Goal: Communication & Community: Share content

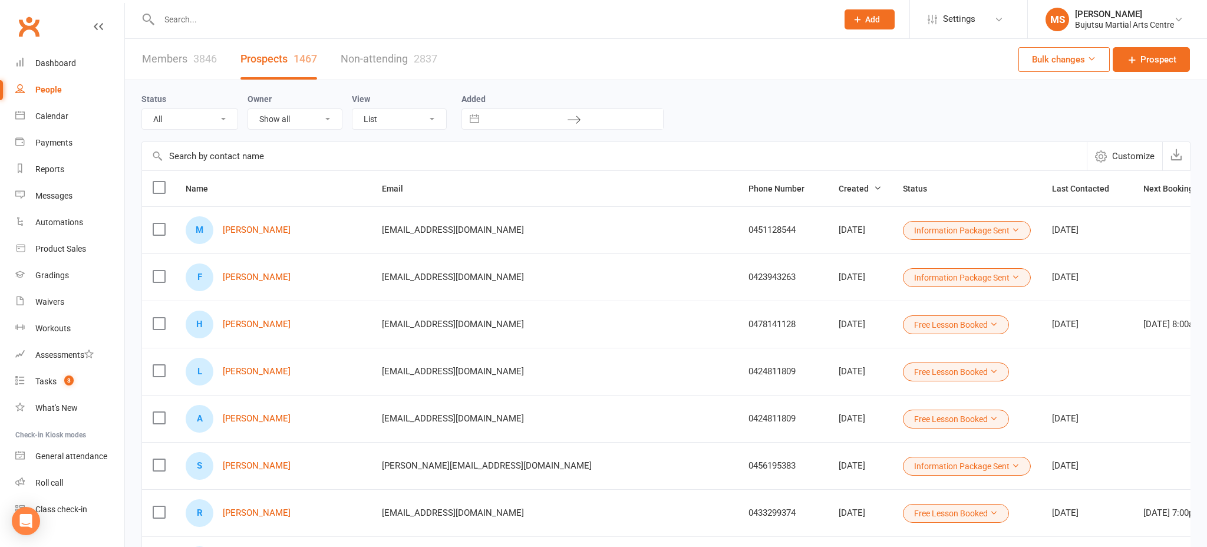
select select "100"
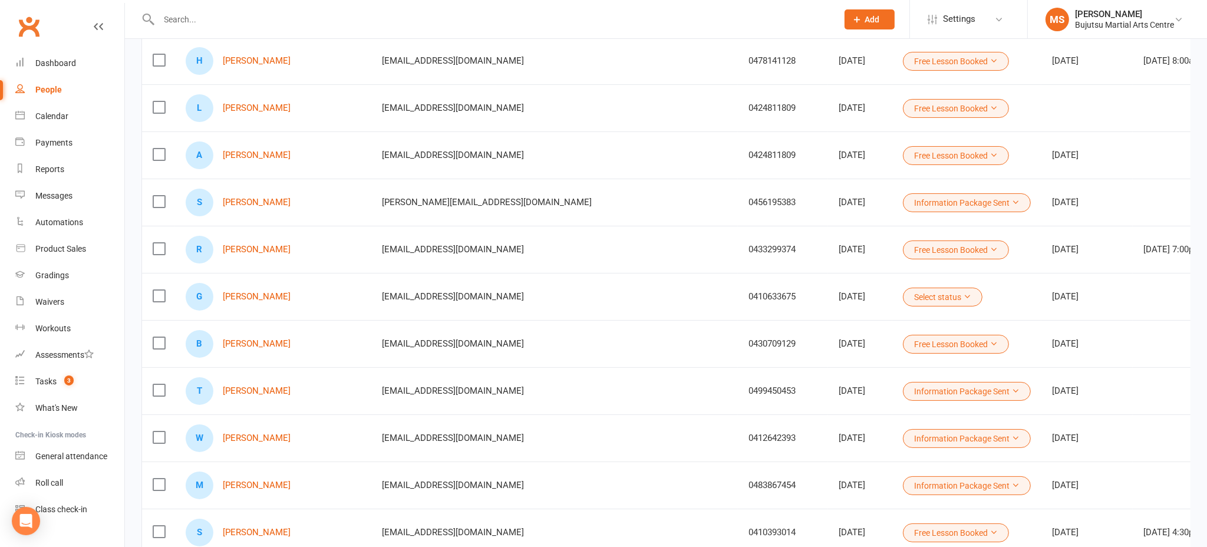
click at [43, 87] on div "People" at bounding box center [48, 89] width 27 height 9
click at [65, 201] on link "Messages" at bounding box center [69, 196] width 109 height 27
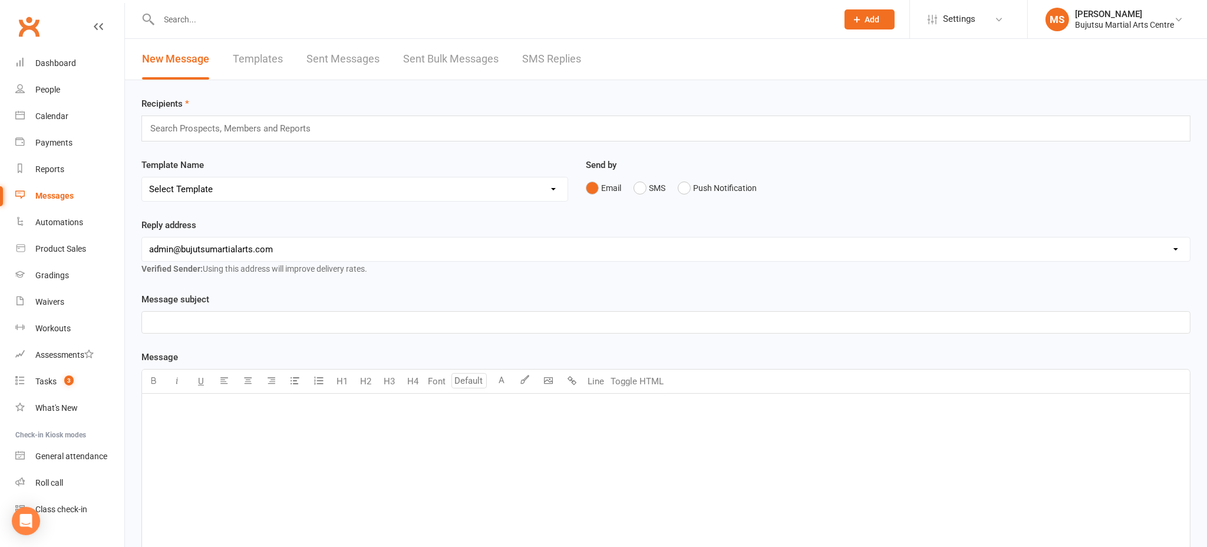
click at [359, 60] on link "Sent Messages" at bounding box center [342, 59] width 73 height 41
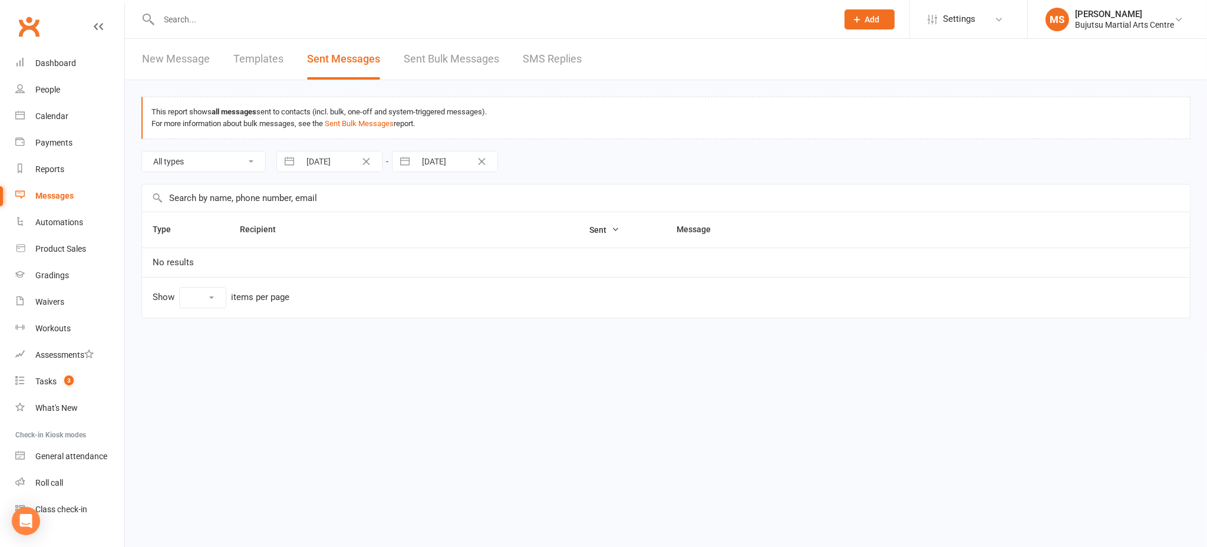
select select "10"
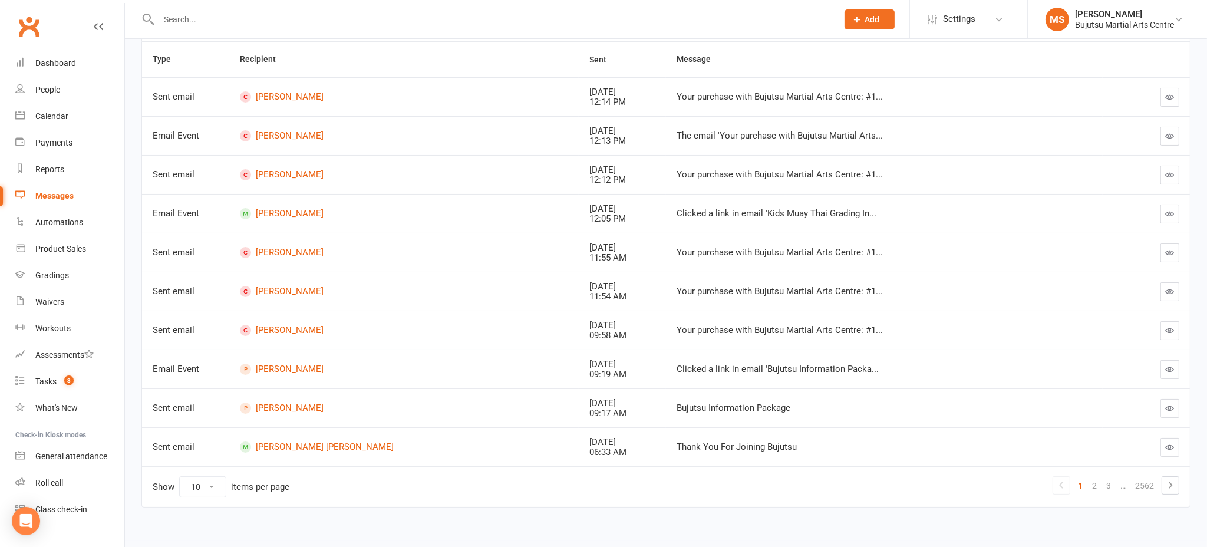
scroll to position [180, 0]
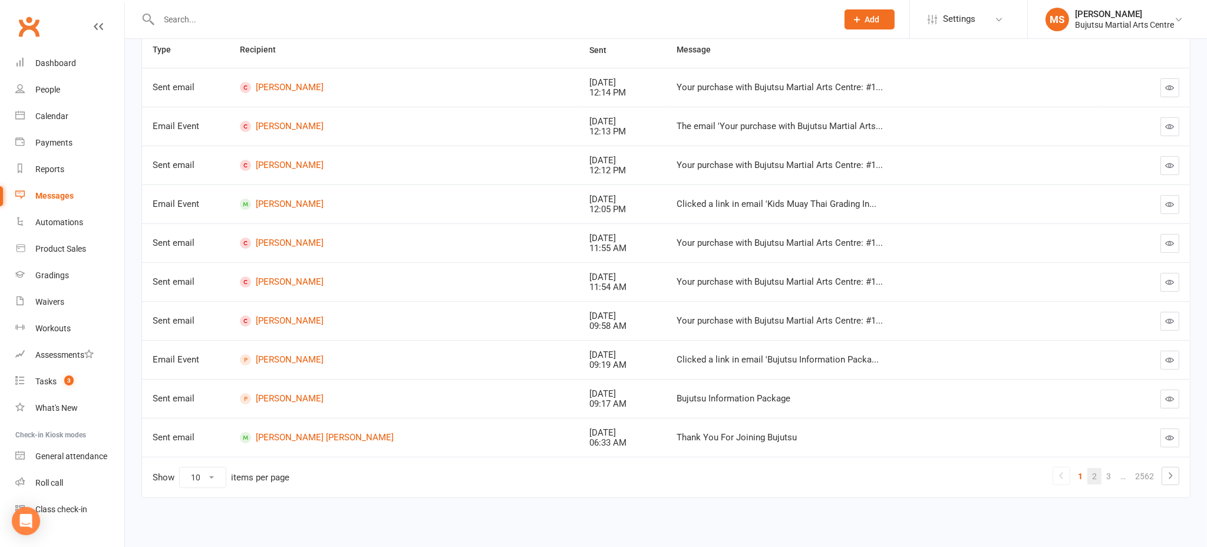
click at [1099, 476] on link "2" at bounding box center [1094, 476] width 14 height 16
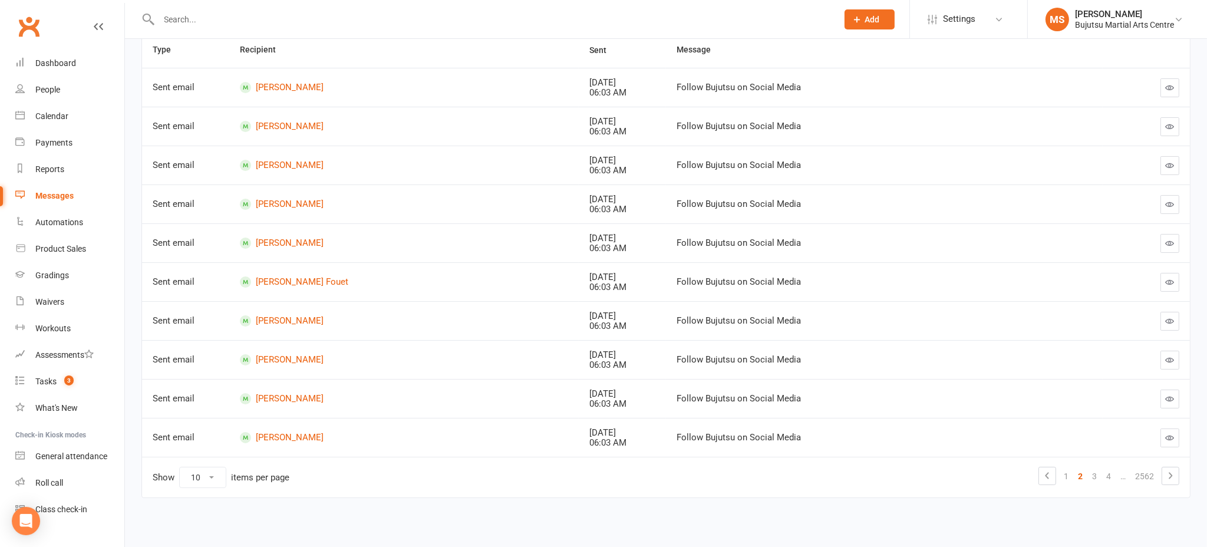
scroll to position [0, 0]
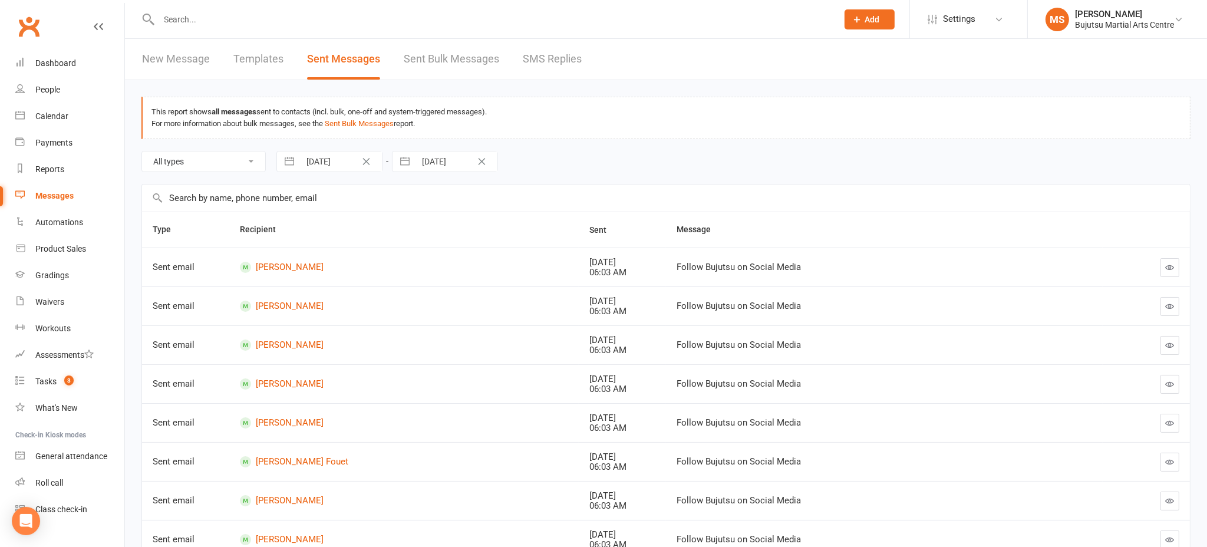
click at [465, 57] on link "Sent Bulk Messages" at bounding box center [451, 59] width 95 height 41
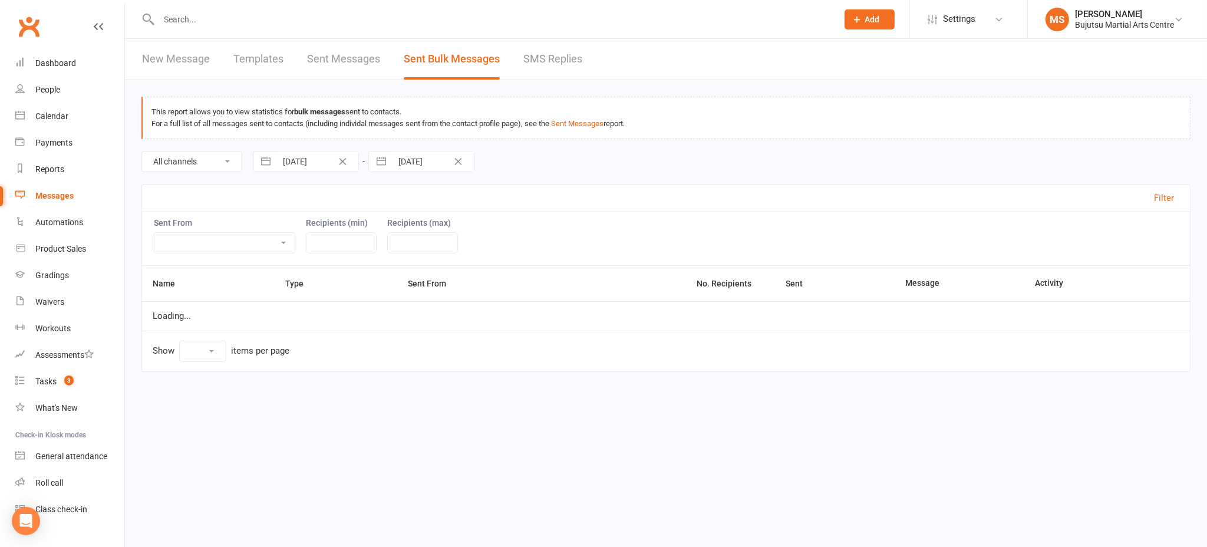
select select "100"
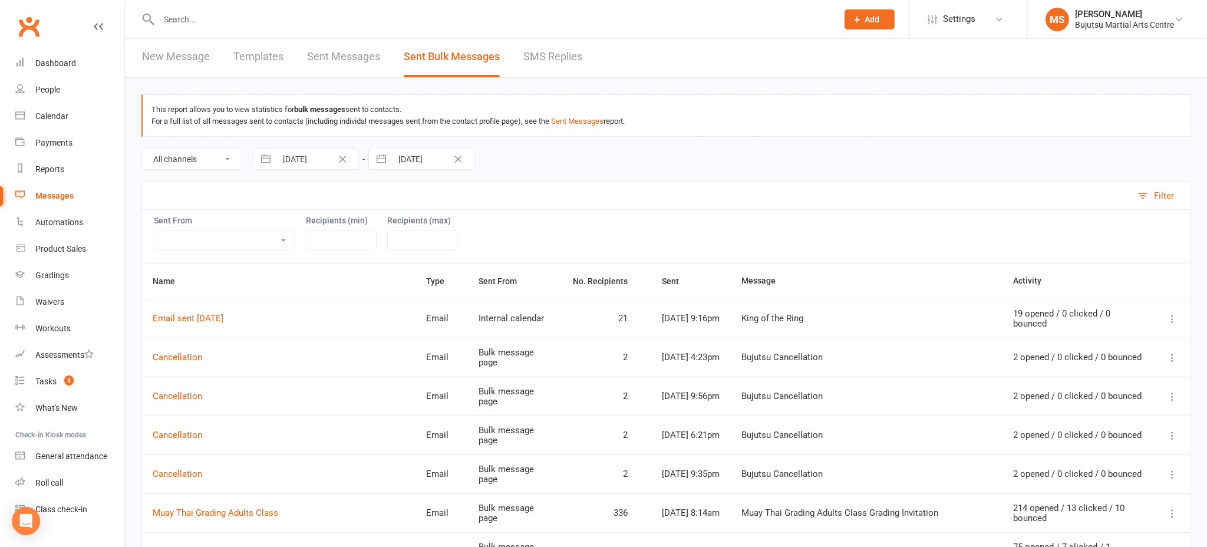
scroll to position [3, 0]
click at [189, 312] on link "Email sent [DATE]" at bounding box center [188, 317] width 71 height 11
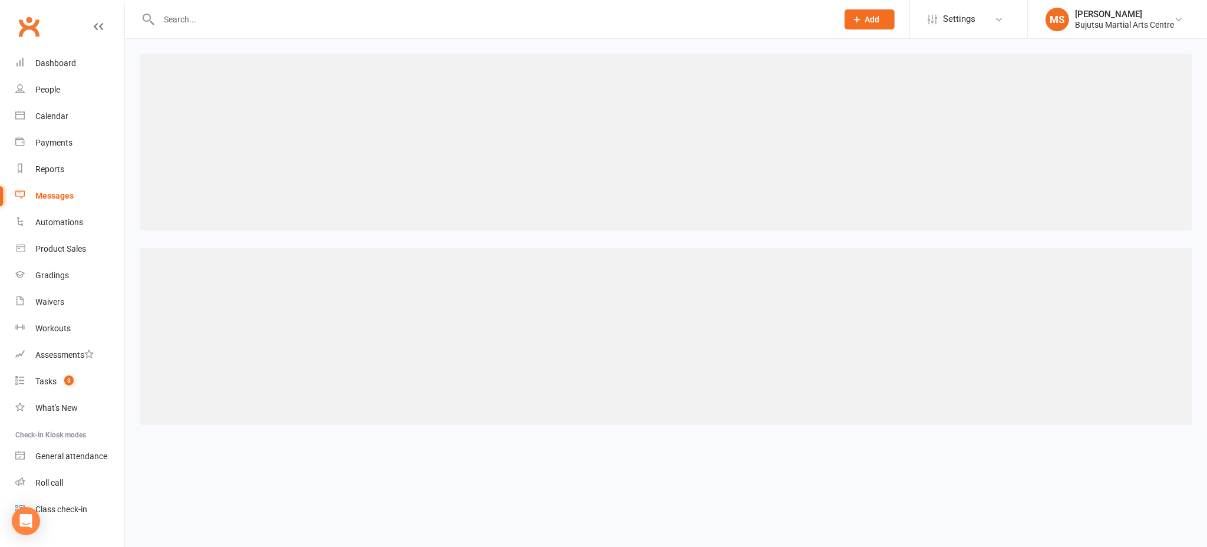
select select "100"
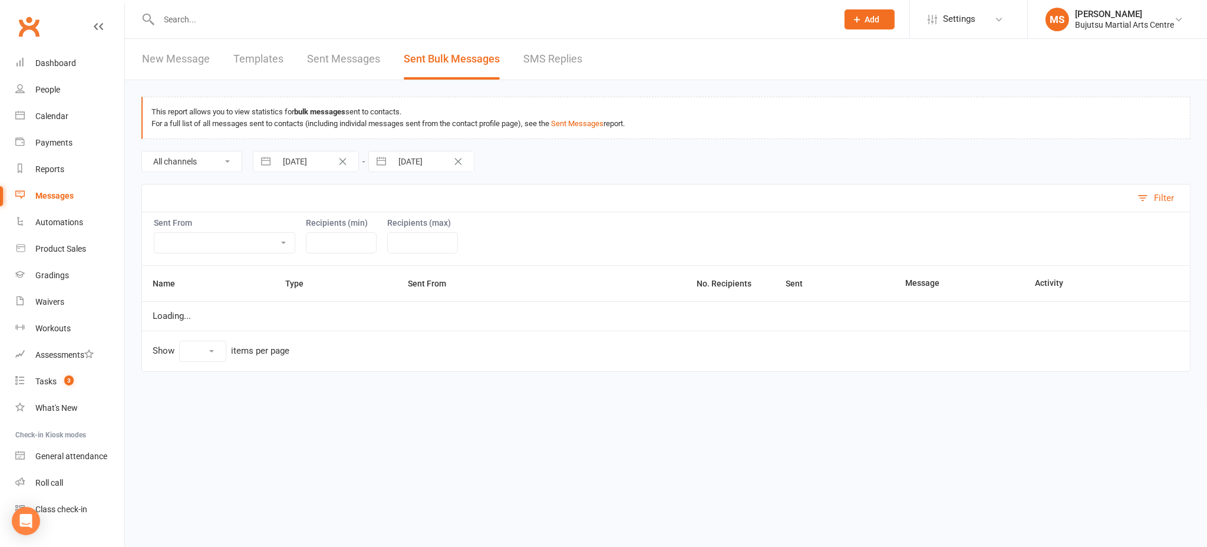
select select "100"
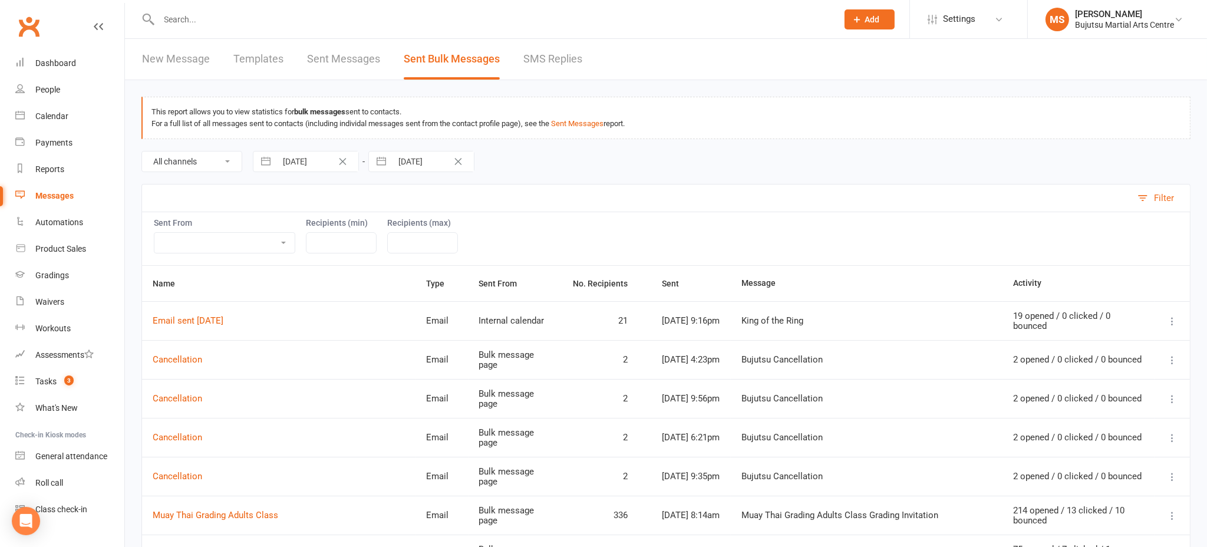
click at [1177, 315] on icon at bounding box center [1172, 321] width 12 height 12
click at [1062, 407] on link "Send another message to this group" at bounding box center [1097, 411] width 161 height 24
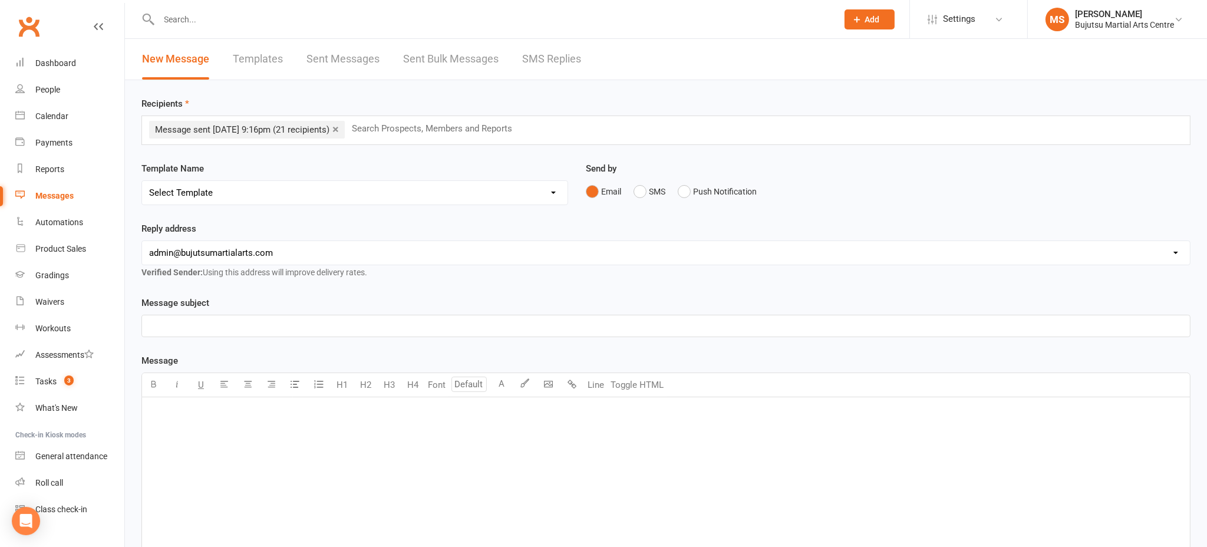
click at [318, 326] on p "﻿" at bounding box center [665, 326] width 1033 height 14
click at [200, 434] on div "﻿" at bounding box center [666, 485] width 1048 height 177
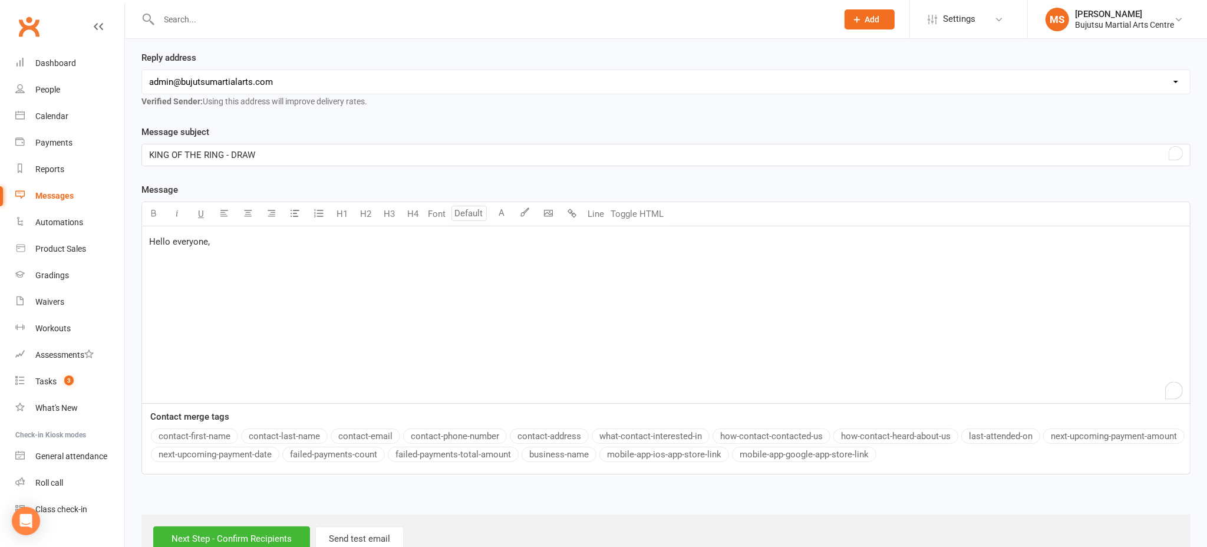
scroll to position [173, 0]
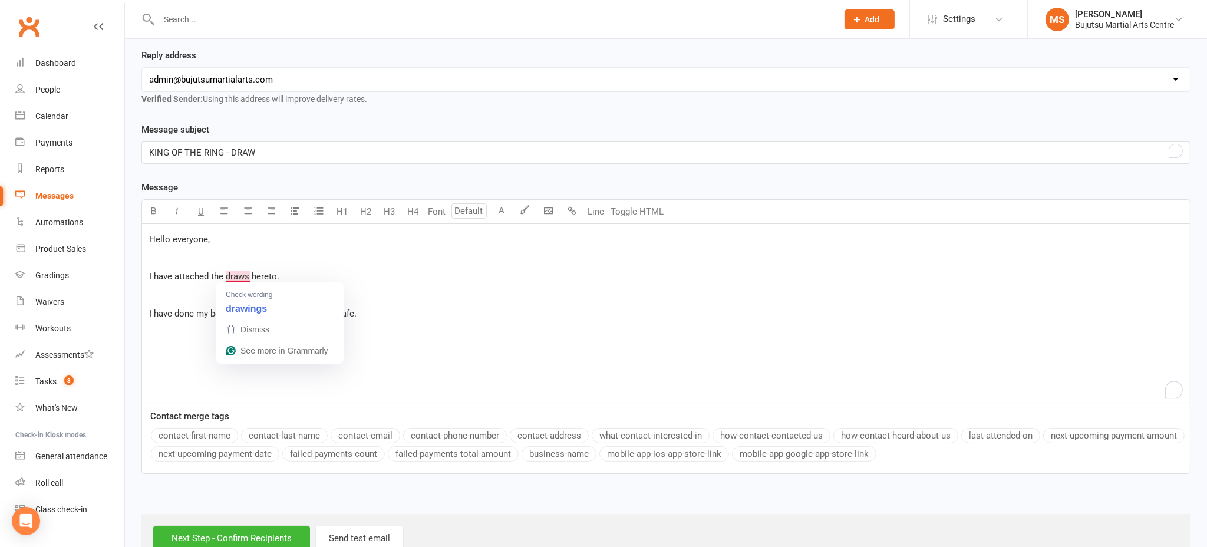
click at [245, 272] on span "I have attached the draws hereto." at bounding box center [214, 276] width 130 height 11
click at [395, 306] on p "I have done my best to make the draws fair and safe." at bounding box center [665, 313] width 1033 height 14
click at [378, 318] on p "I have done my best to make the draws fair and safe." at bounding box center [665, 313] width 1033 height 14
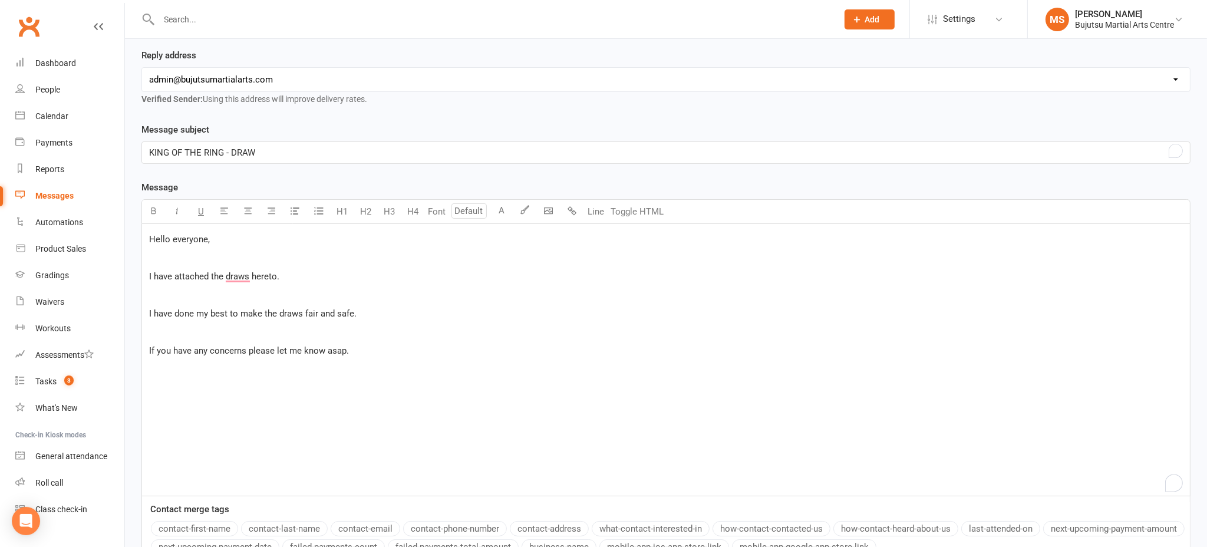
click at [215, 378] on div "Hello everyone, ﻿ I have attached the draws hereto. ﻿ I have done my best to ma…" at bounding box center [666, 360] width 1048 height 272
click at [550, 209] on body "Prospect Member Non-attending contact Class / event Appointment Grading event T…" at bounding box center [603, 242] width 1207 height 825
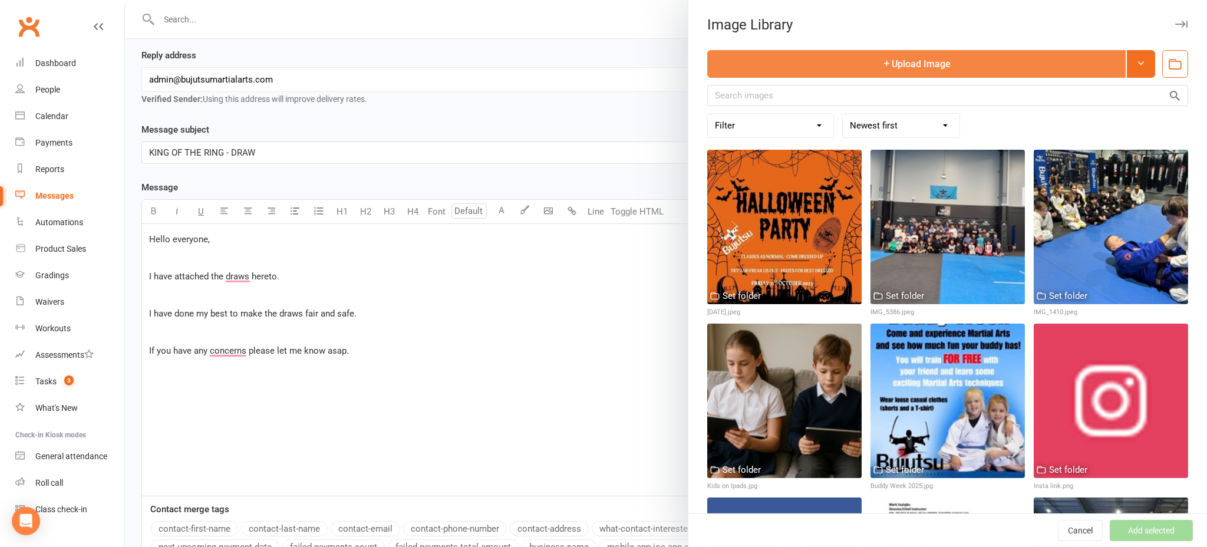
click at [795, 69] on button "Upload Image" at bounding box center [916, 64] width 418 height 28
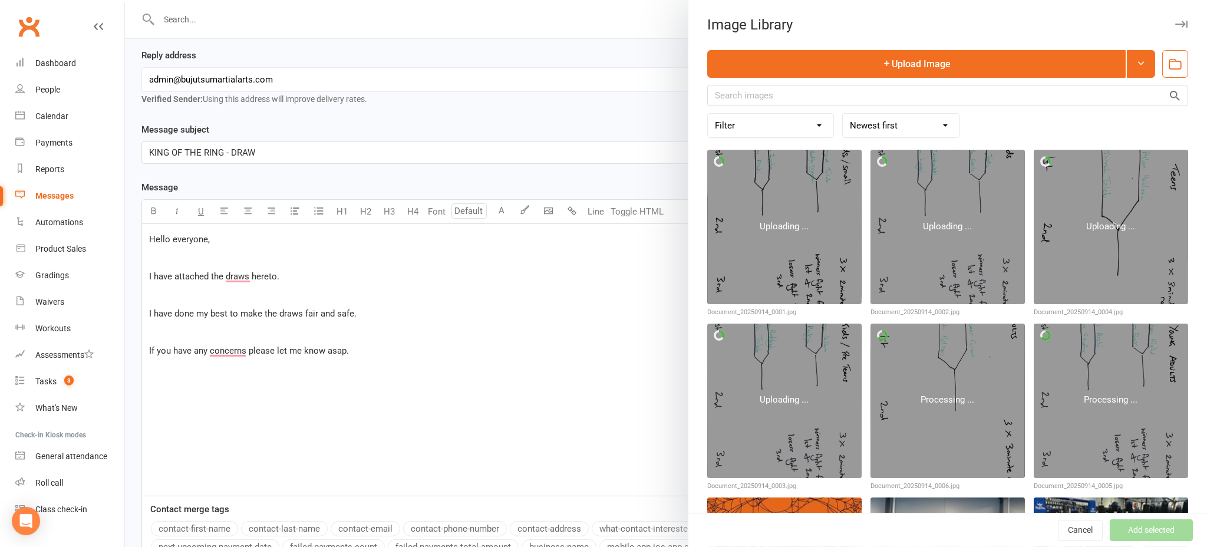
click at [381, 346] on div at bounding box center [666, 273] width 1082 height 547
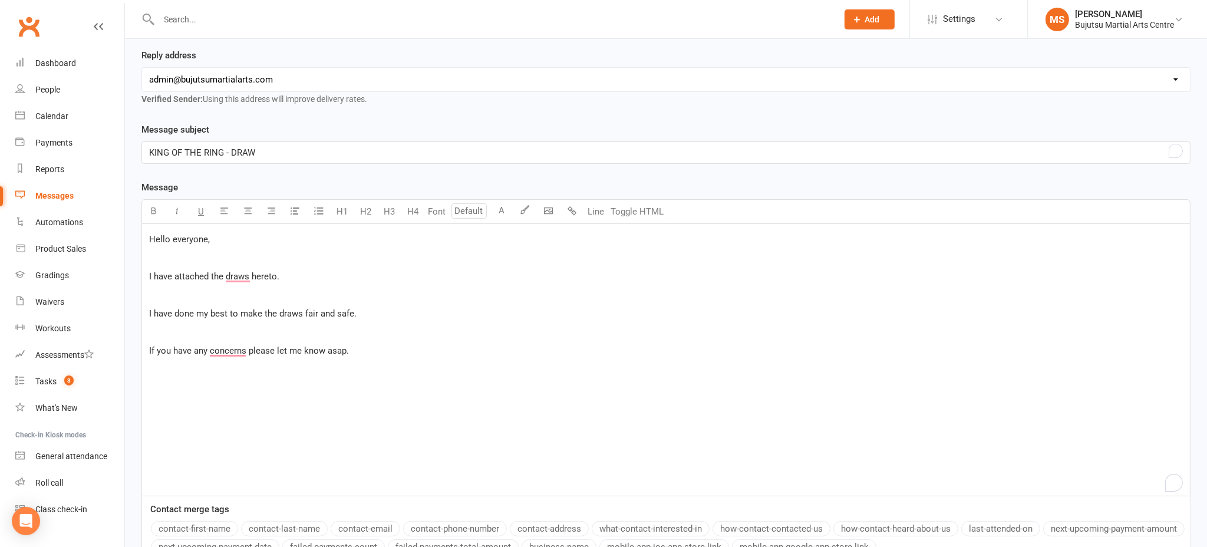
click at [372, 346] on p "If you have any concerns please let me know asap." at bounding box center [665, 350] width 1033 height 14
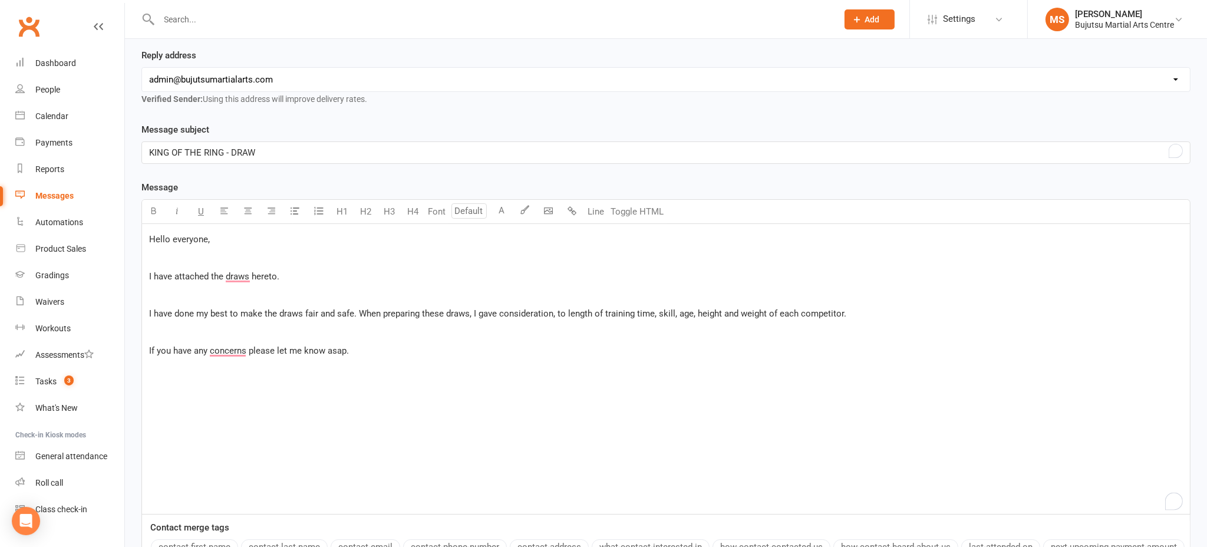
drag, startPoint x: 361, startPoint y: 309, endPoint x: 355, endPoint y: 345, distance: 36.4
click at [361, 309] on span "I have done my best to make the draws fair and safe. When preparing these draws…" at bounding box center [497, 313] width 697 height 11
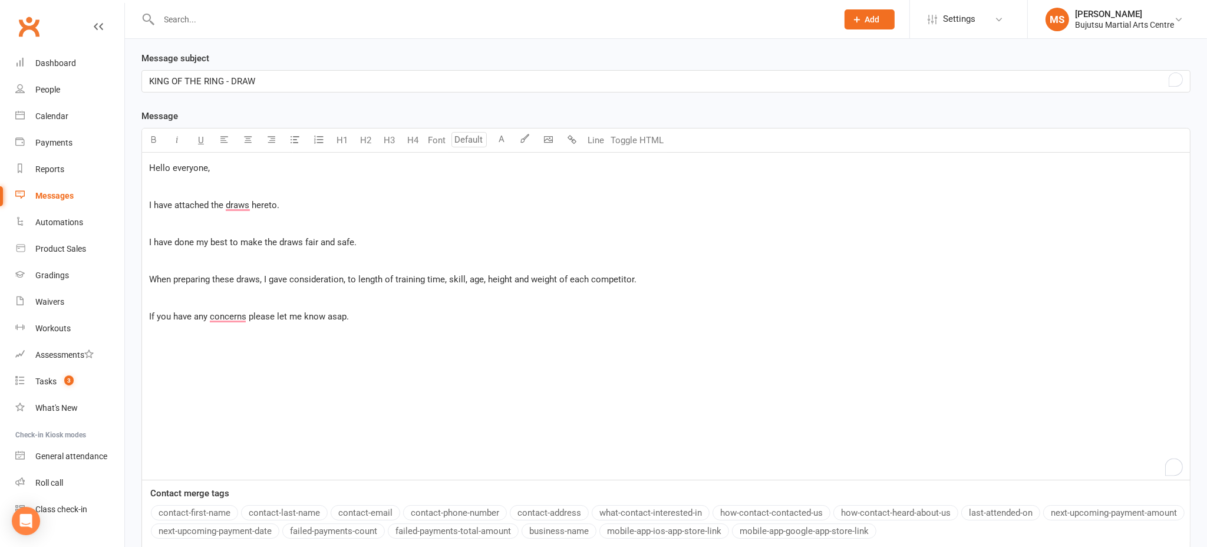
scroll to position [252, 0]
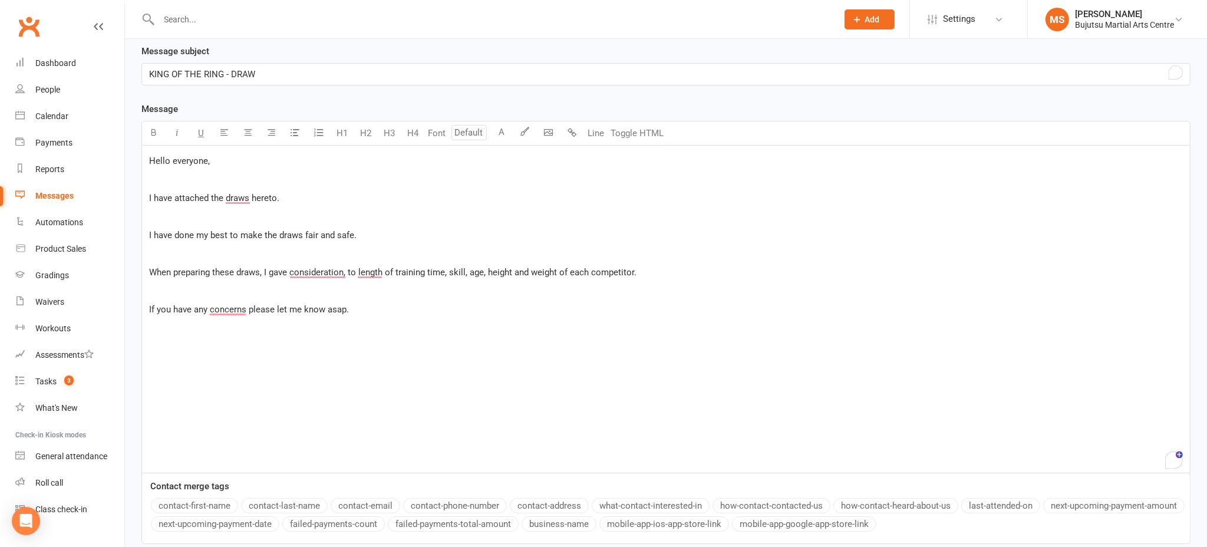
drag, startPoint x: 359, startPoint y: 229, endPoint x: 356, endPoint y: 266, distance: 37.8
click at [359, 234] on p "I have done my best to make the draws fair and safe." at bounding box center [665, 235] width 1033 height 14
click at [383, 311] on p "If you have any concerns please let me know asap." at bounding box center [665, 309] width 1033 height 14
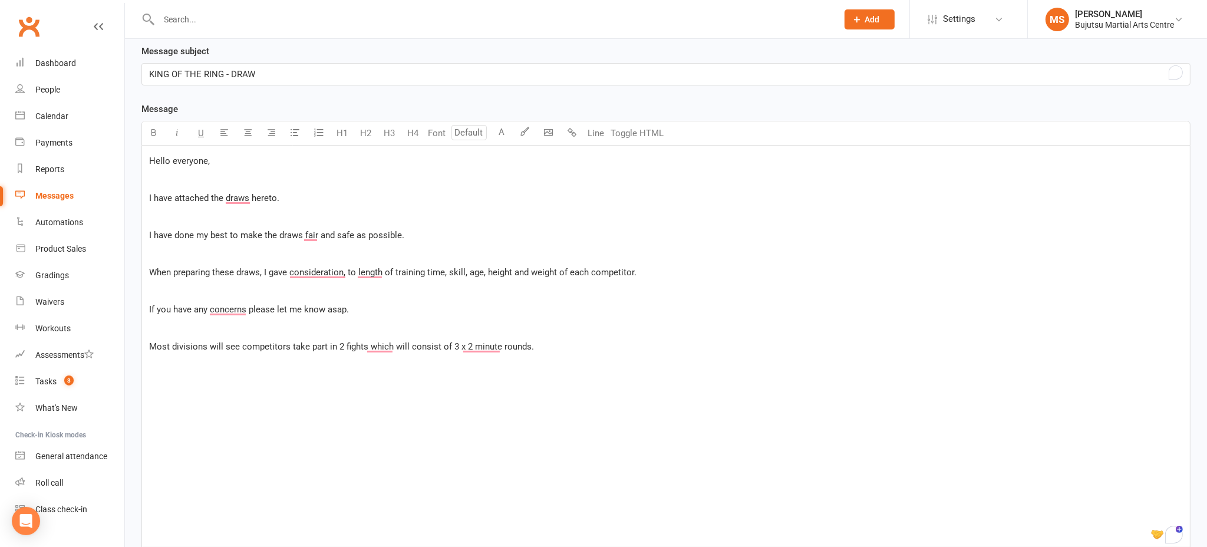
drag, startPoint x: 366, startPoint y: 348, endPoint x: 367, endPoint y: 359, distance: 11.8
click at [366, 348] on span "Most divisions will see competitors take part in 2 fights which will consist of…" at bounding box center [341, 346] width 385 height 11
click at [257, 368] on p "﻿" at bounding box center [665, 365] width 1033 height 14
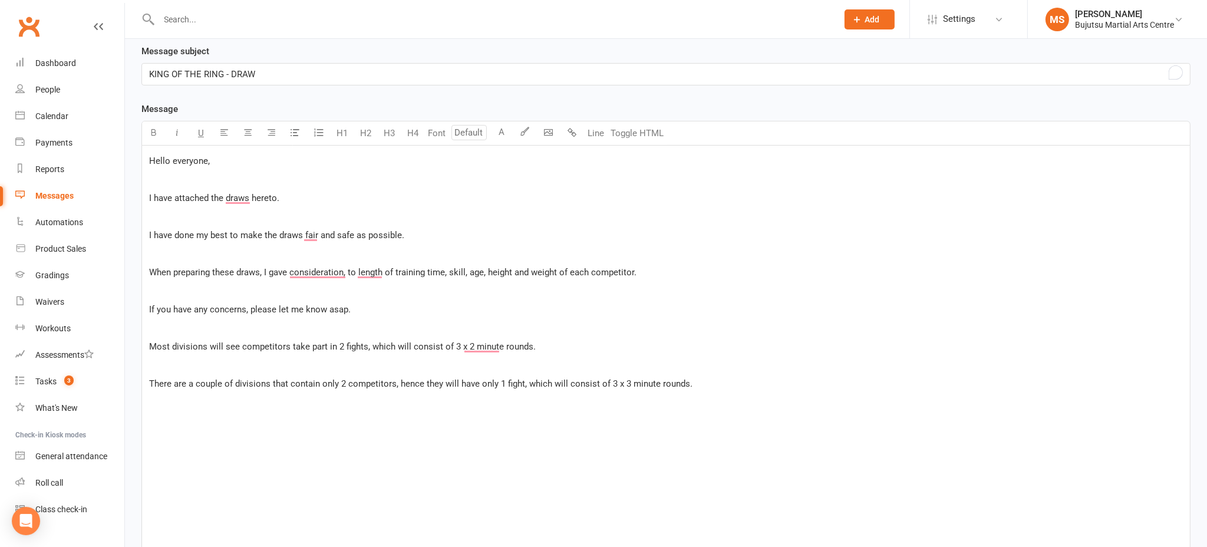
scroll to position [252, 0]
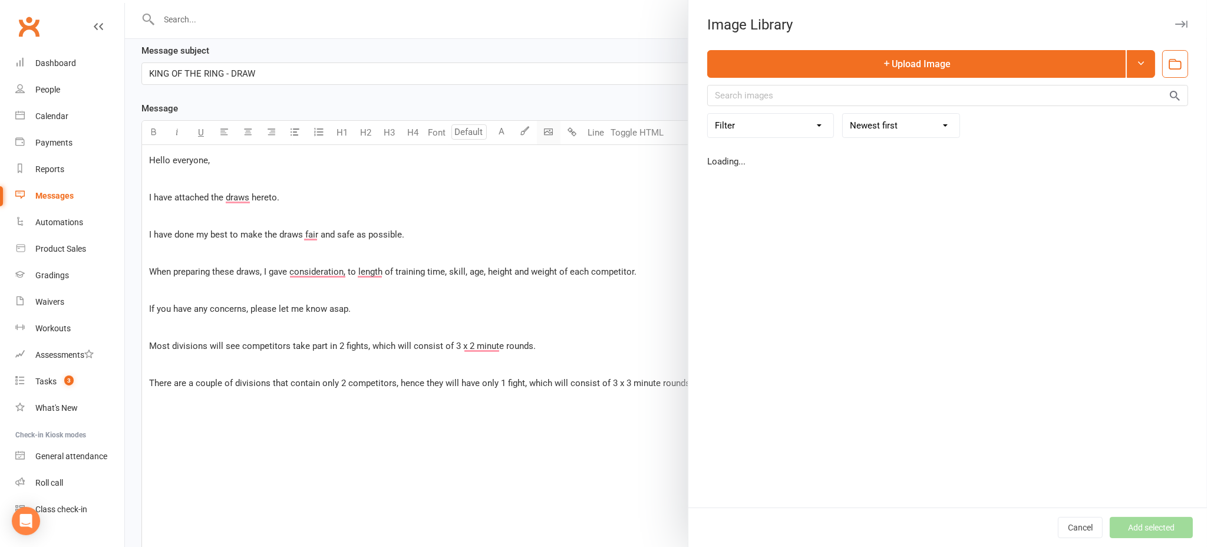
click at [552, 131] on body "Prospect Member Non-attending contact Class / event Appointment Grading event T…" at bounding box center [603, 256] width 1207 height 1011
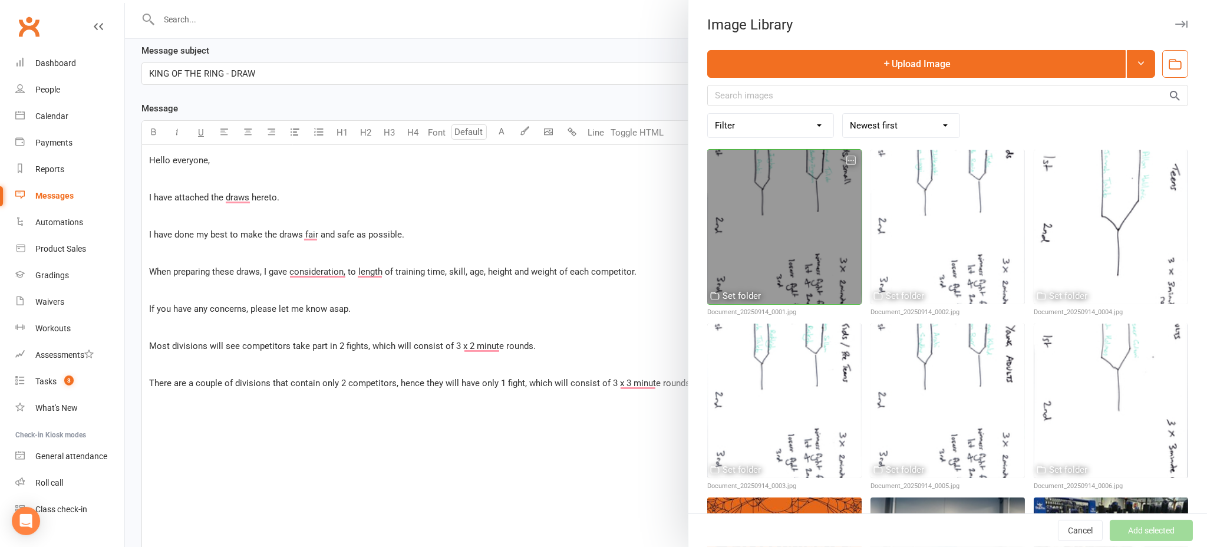
click at [807, 230] on div at bounding box center [784, 227] width 154 height 154
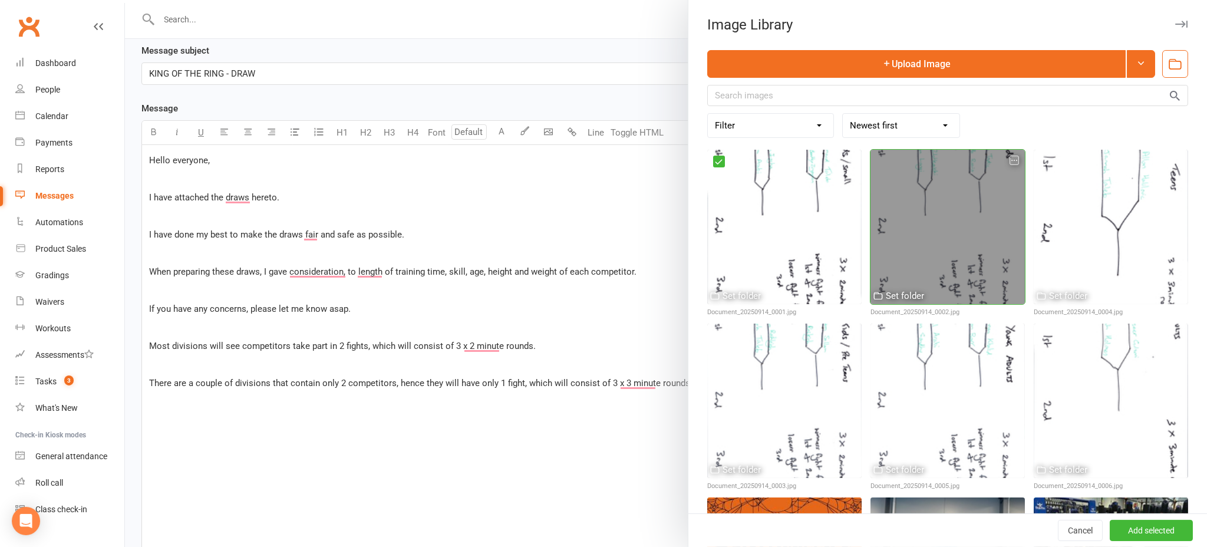
click at [950, 232] on div at bounding box center [947, 227] width 154 height 154
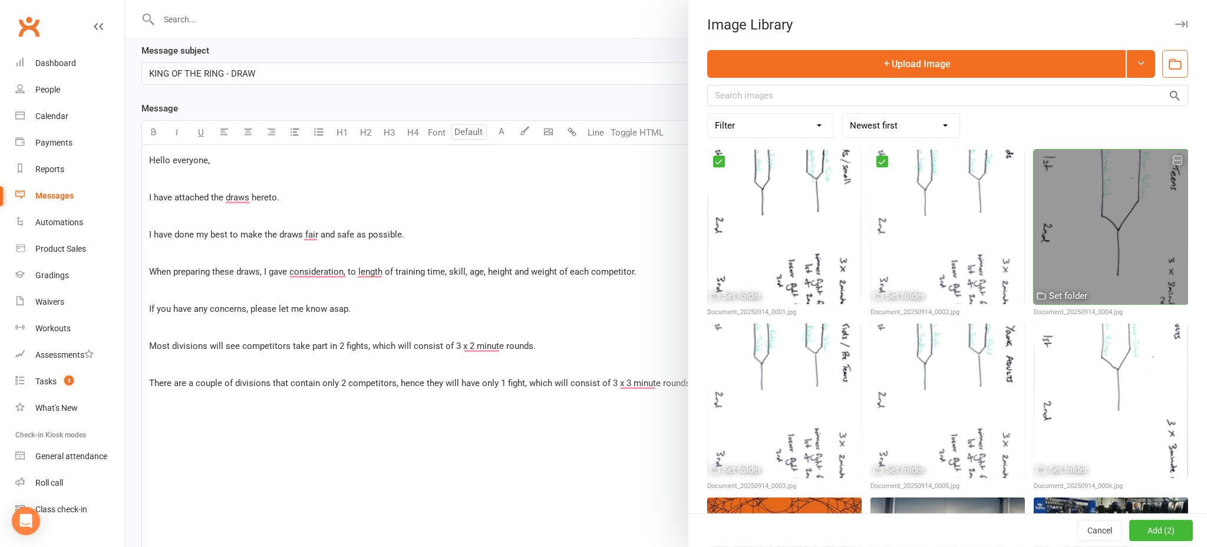
click at [1085, 232] on div at bounding box center [1110, 227] width 154 height 154
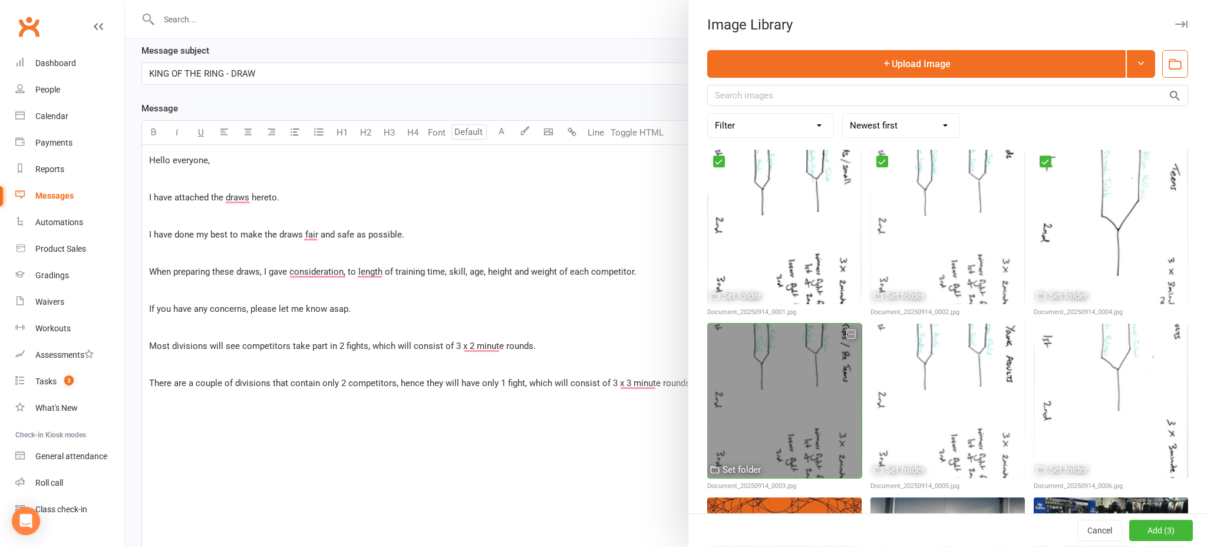
drag, startPoint x: 797, startPoint y: 366, endPoint x: 838, endPoint y: 361, distance: 41.6
click at [798, 366] on div at bounding box center [784, 400] width 154 height 154
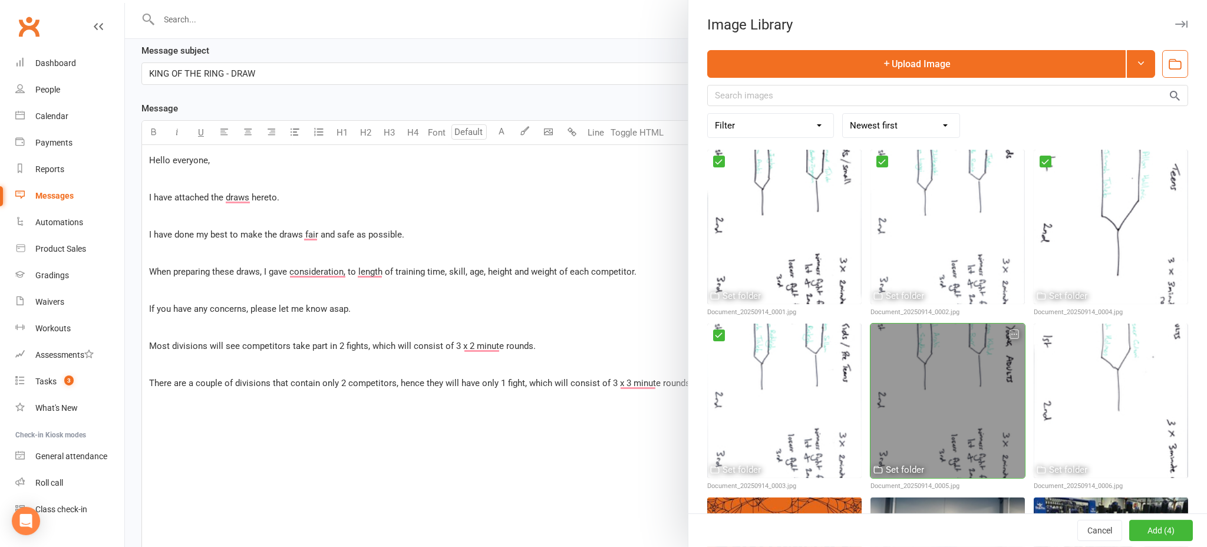
drag, startPoint x: 893, startPoint y: 361, endPoint x: 936, endPoint y: 361, distance: 43.6
click at [893, 361] on div at bounding box center [947, 400] width 154 height 154
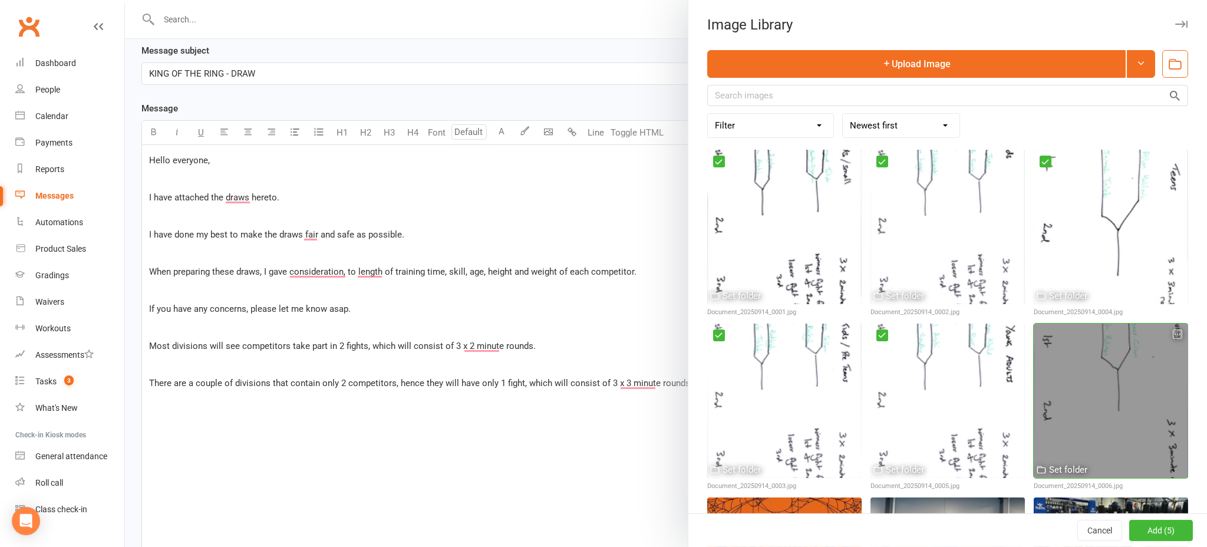
click at [1043, 361] on div at bounding box center [1110, 400] width 154 height 154
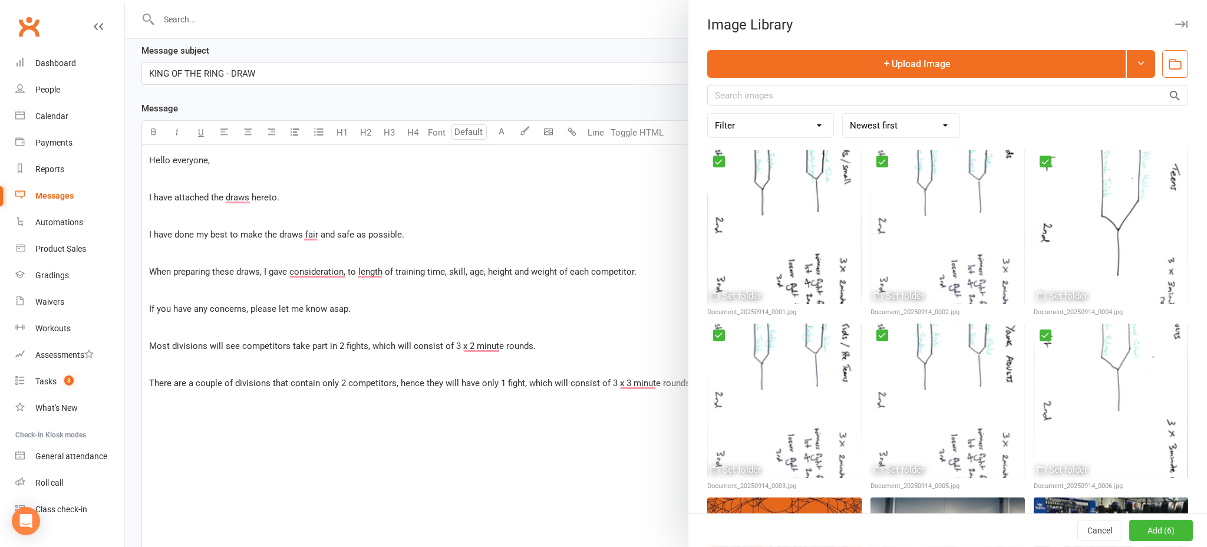
click at [389, 418] on div at bounding box center [666, 273] width 1082 height 547
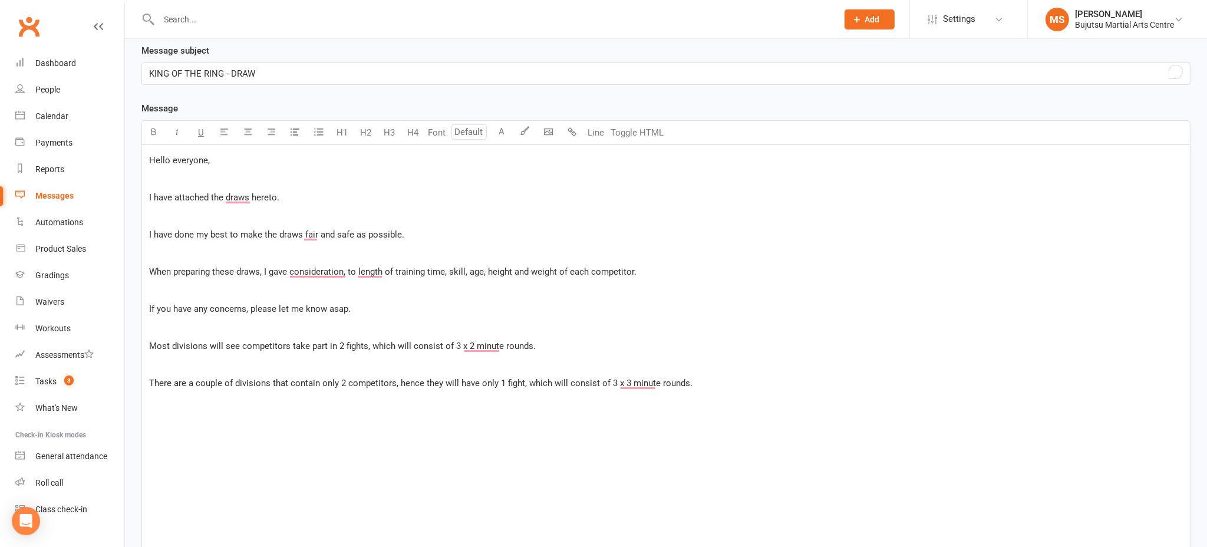
click at [399, 421] on p "﻿" at bounding box center [665, 420] width 1033 height 14
click at [547, 128] on body "Prospect Member Non-attending contact Class / event Appointment Grading event T…" at bounding box center [603, 256] width 1207 height 1011
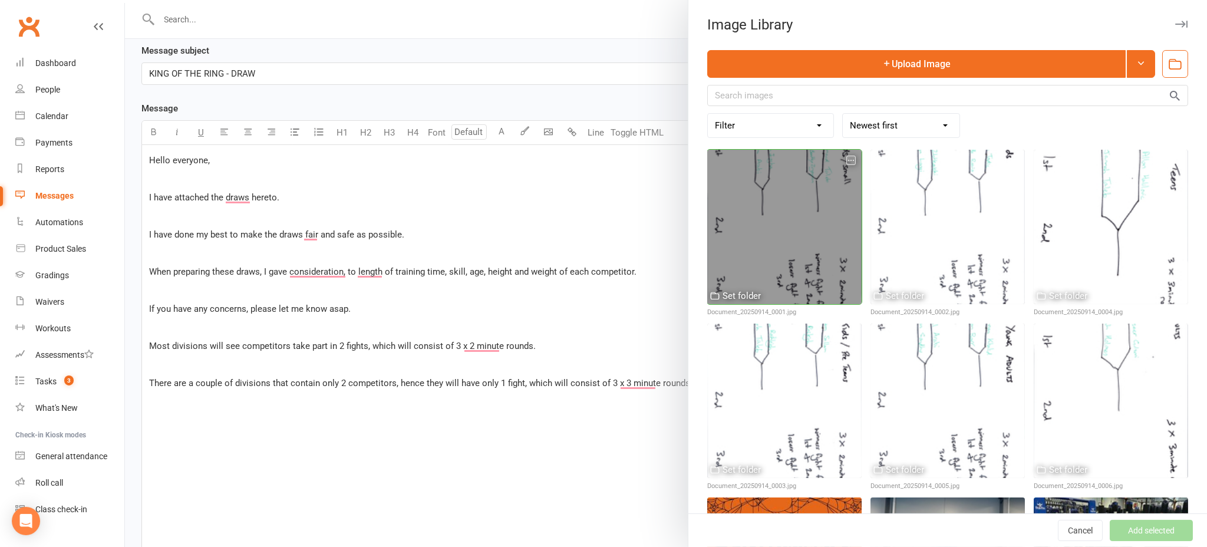
click at [831, 218] on div at bounding box center [784, 227] width 154 height 154
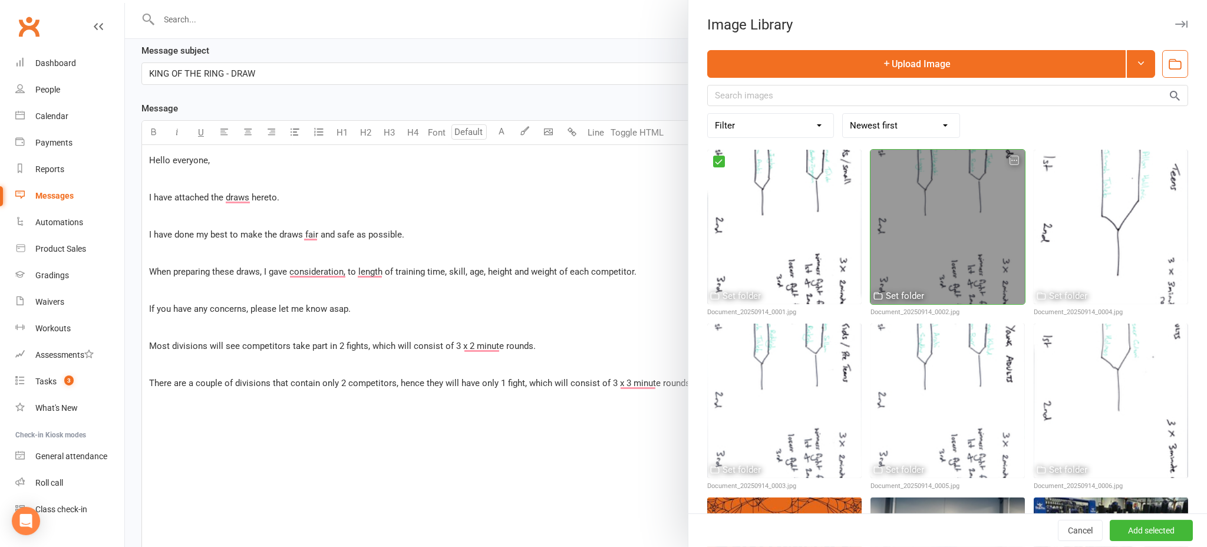
click at [937, 218] on div at bounding box center [947, 227] width 154 height 154
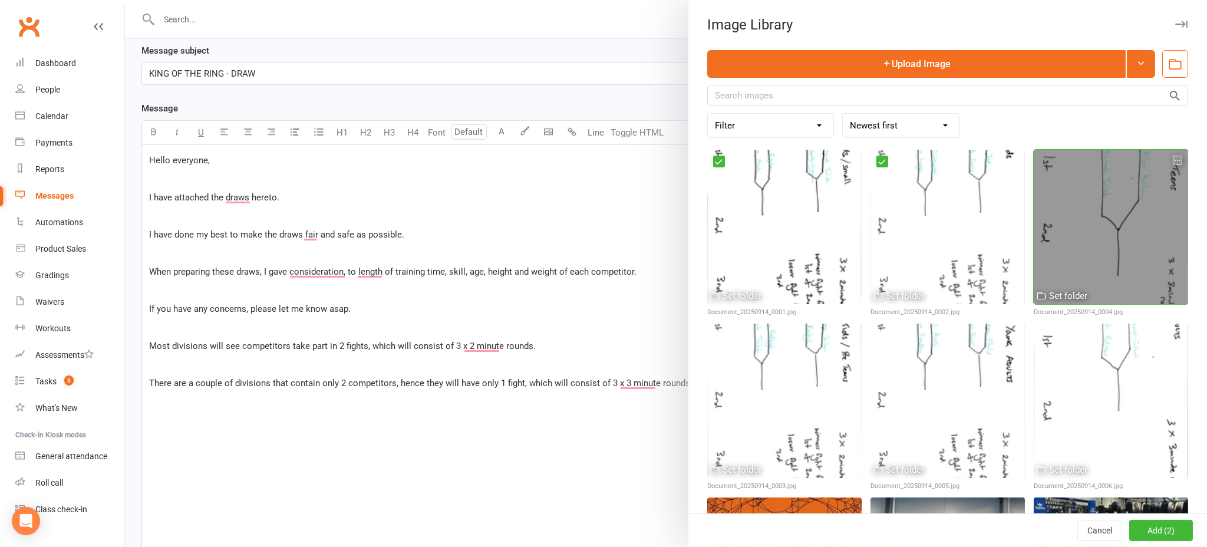
click at [1064, 223] on div at bounding box center [1110, 227] width 154 height 154
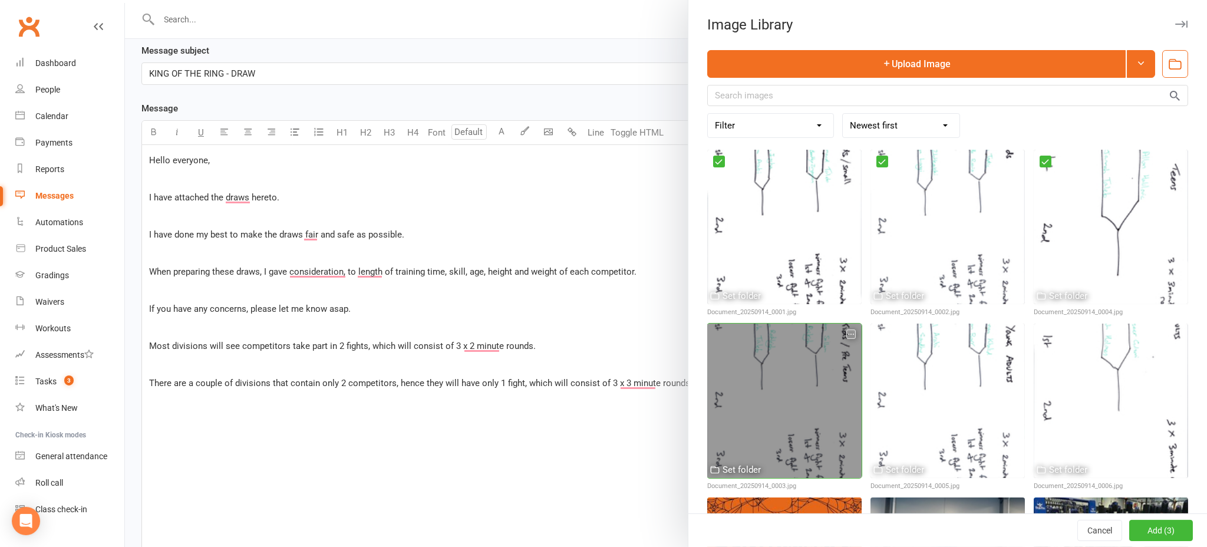
click at [815, 379] on div at bounding box center [784, 400] width 154 height 154
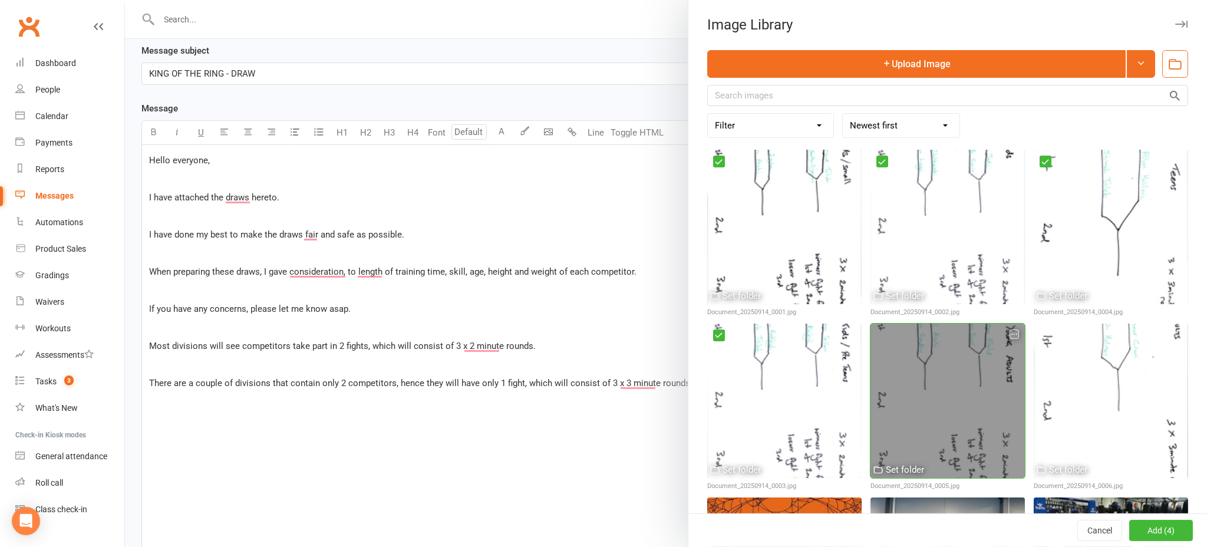
click at [911, 374] on div at bounding box center [947, 400] width 154 height 154
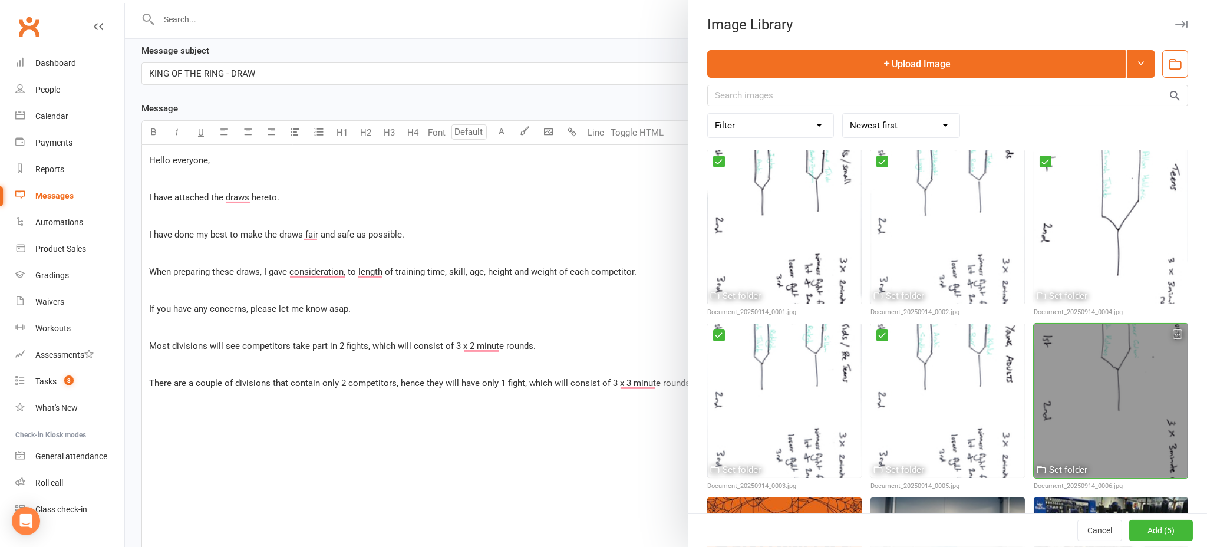
click at [1053, 374] on div at bounding box center [1110, 400] width 154 height 154
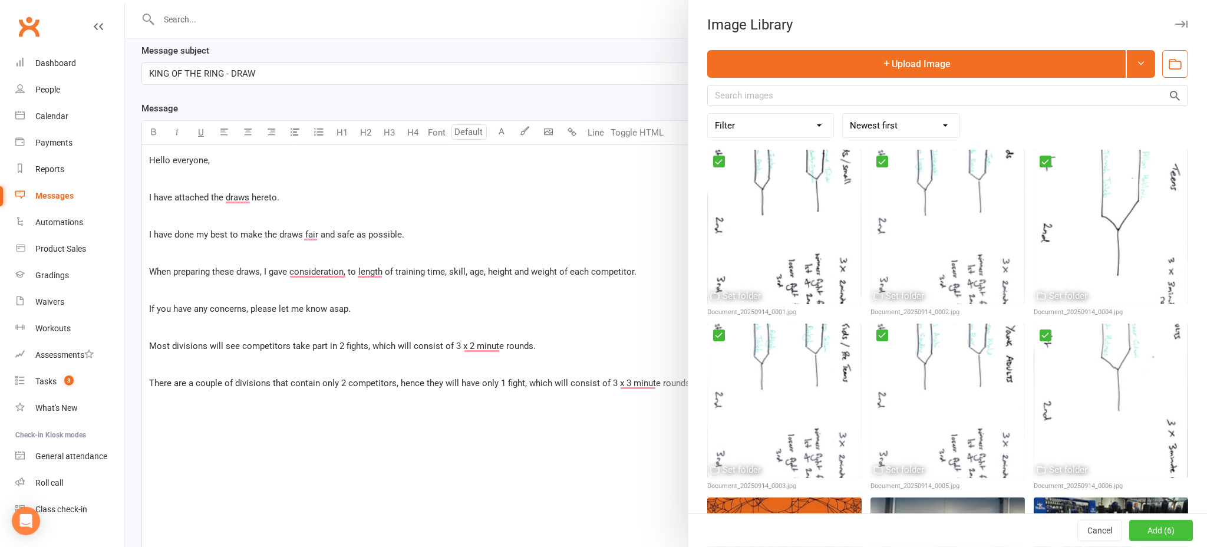
click at [1164, 530] on button "Add (6)" at bounding box center [1161, 530] width 64 height 21
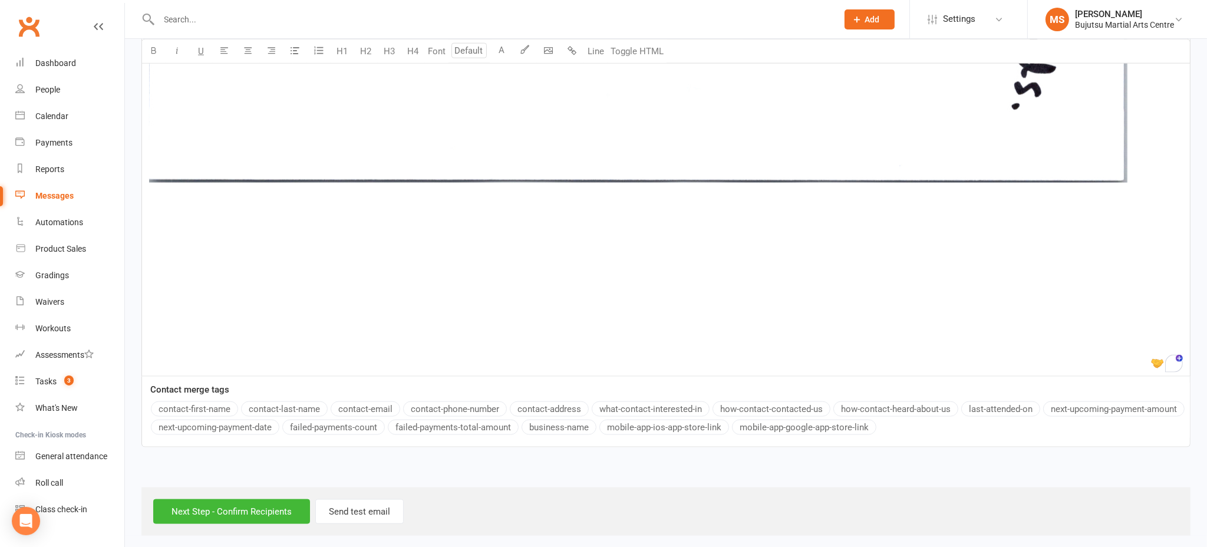
scroll to position [8896, 0]
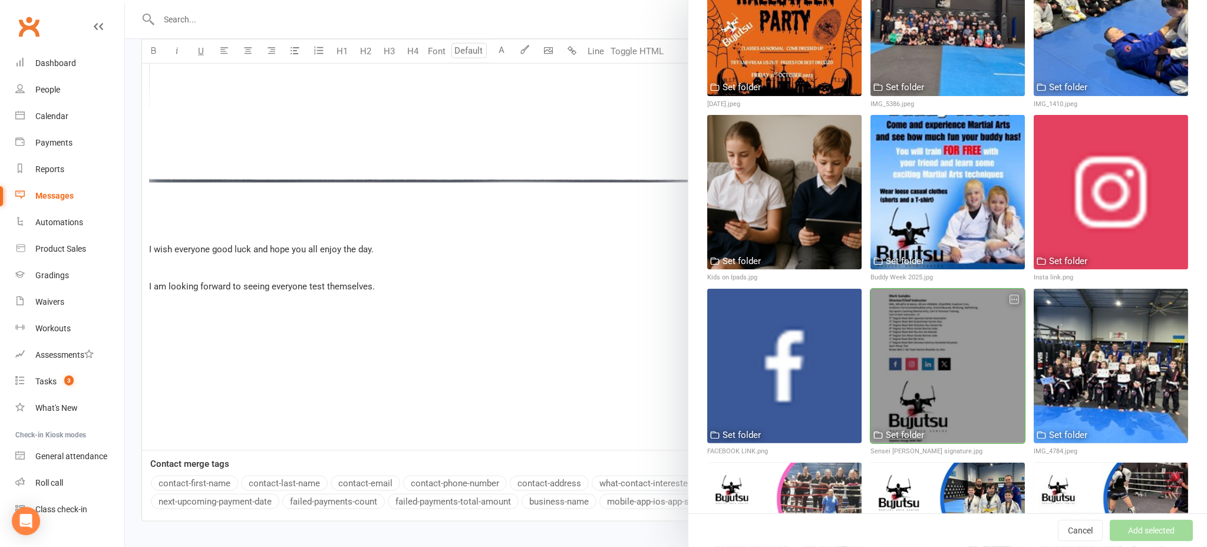
scroll to position [560, 0]
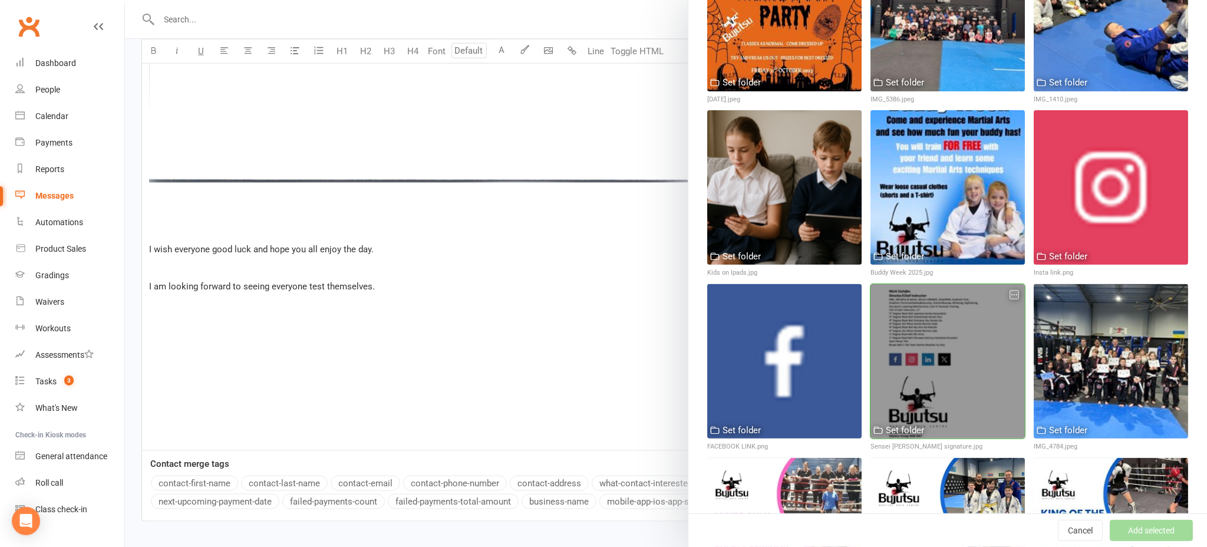
click at [944, 360] on div at bounding box center [947, 361] width 154 height 154
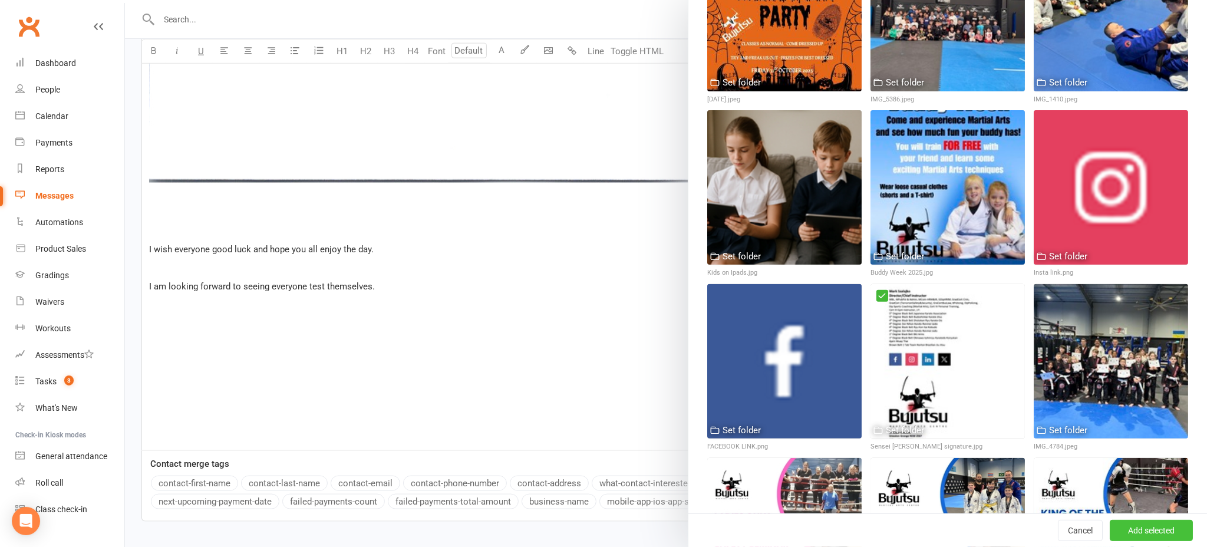
click at [1155, 529] on button "Add selected" at bounding box center [1150, 530] width 83 height 21
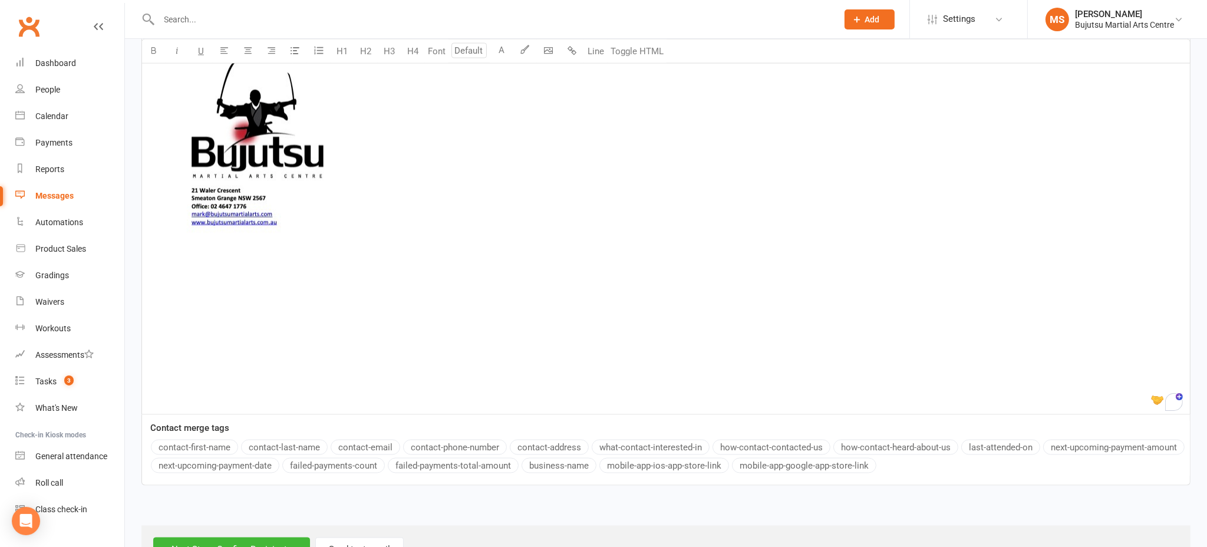
scroll to position [9490, 0]
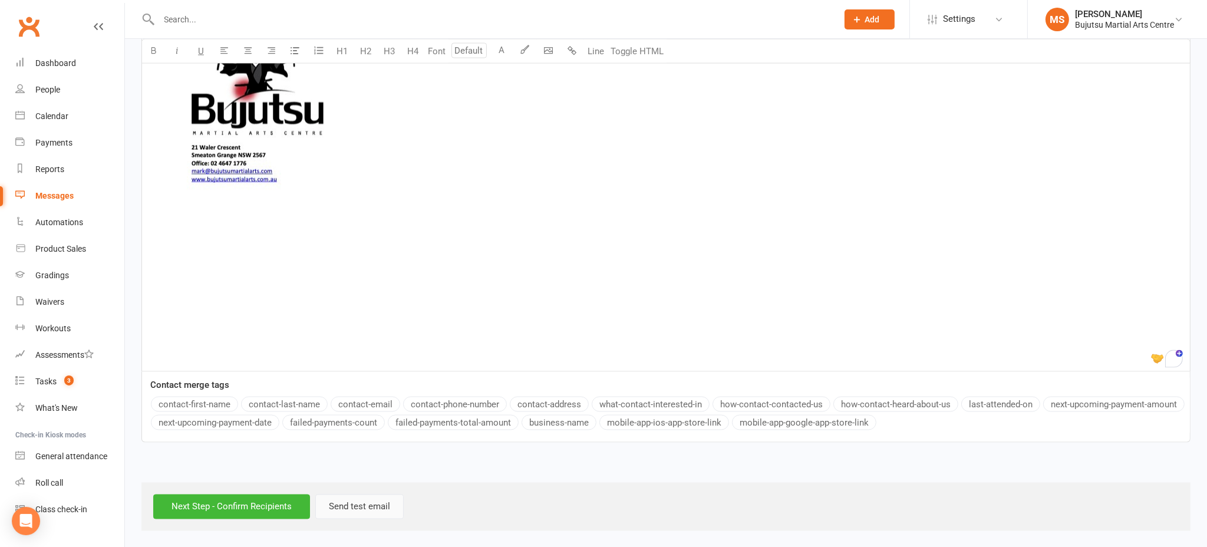
click at [366, 504] on button "Send test email" at bounding box center [359, 506] width 88 height 25
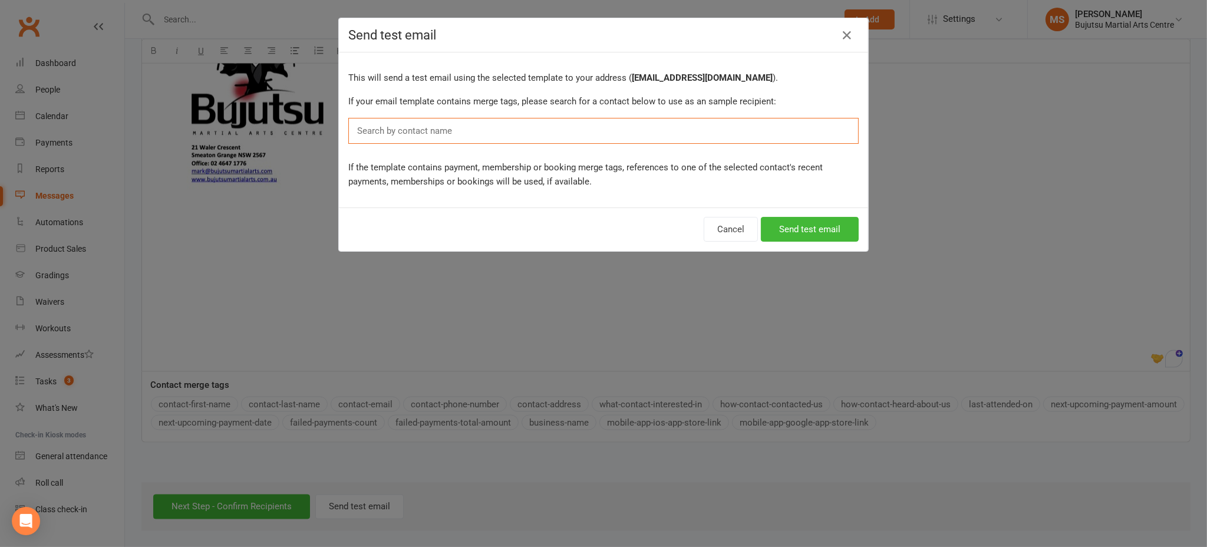
click at [411, 134] on input "text" at bounding box center [407, 130] width 103 height 15
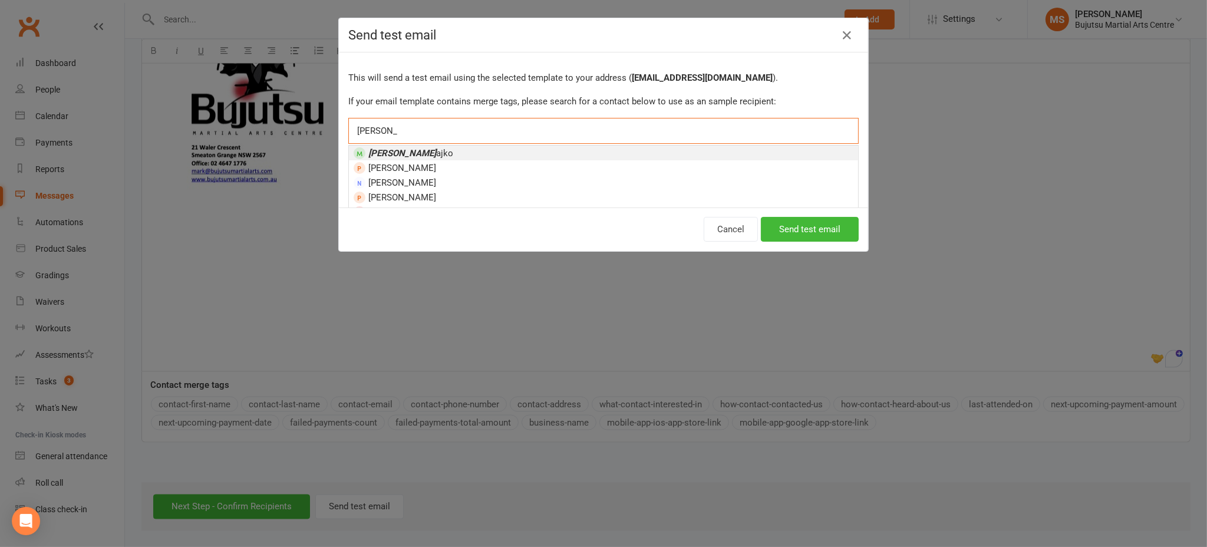
type input "[PERSON_NAME]"
click at [415, 153] on span "[PERSON_NAME]" at bounding box center [410, 153] width 85 height 11
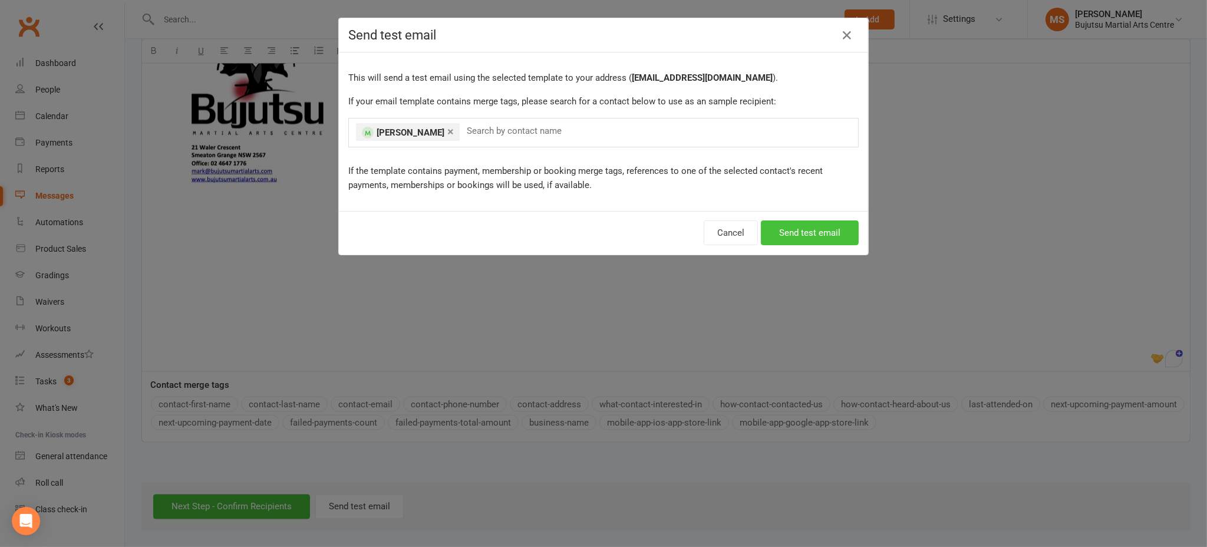
click at [801, 229] on button "Send test email" at bounding box center [810, 232] width 98 height 25
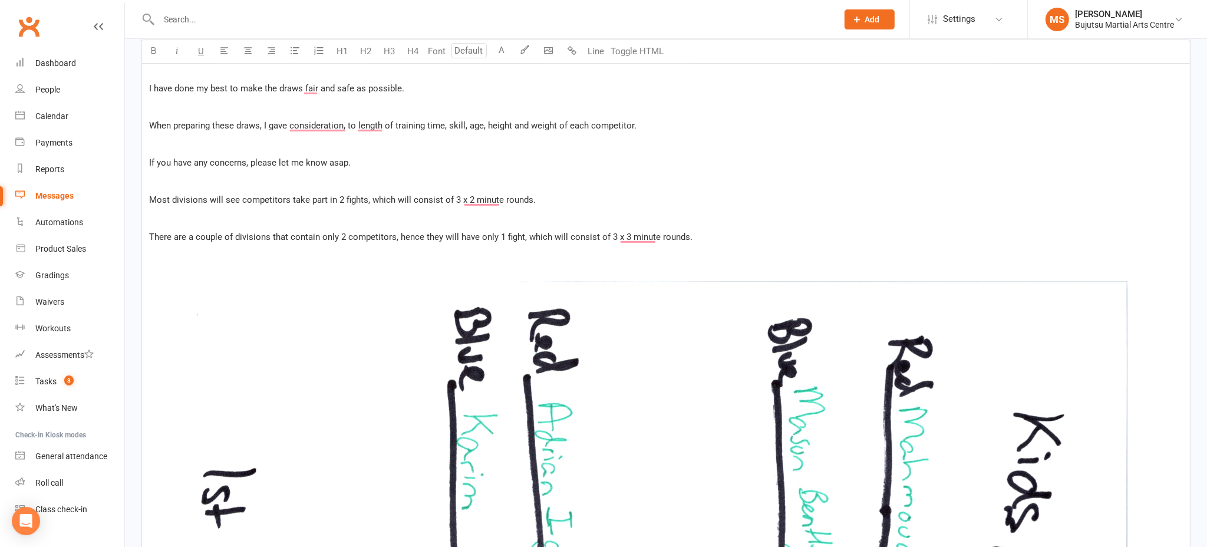
scroll to position [399, 0]
click at [336, 85] on span "I have done my best to make the draws fair and safe as possible." at bounding box center [276, 87] width 255 height 11
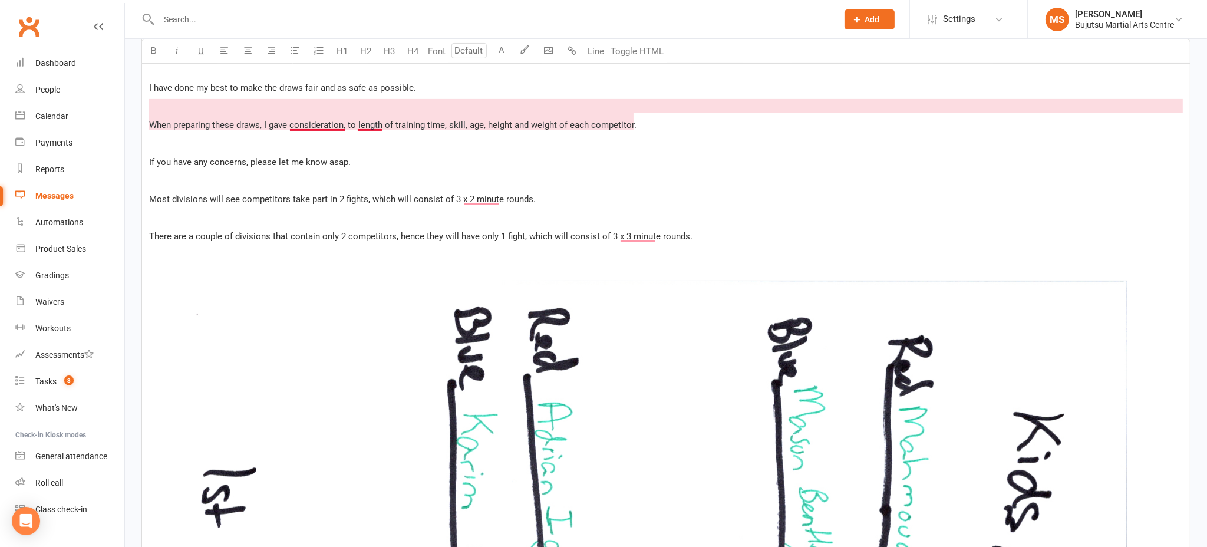
drag, startPoint x: 341, startPoint y: 128, endPoint x: 344, endPoint y: 148, distance: 19.7
click at [342, 129] on p "When preparing these draws, I gave consideration, to length of training time, s…" at bounding box center [665, 125] width 1033 height 14
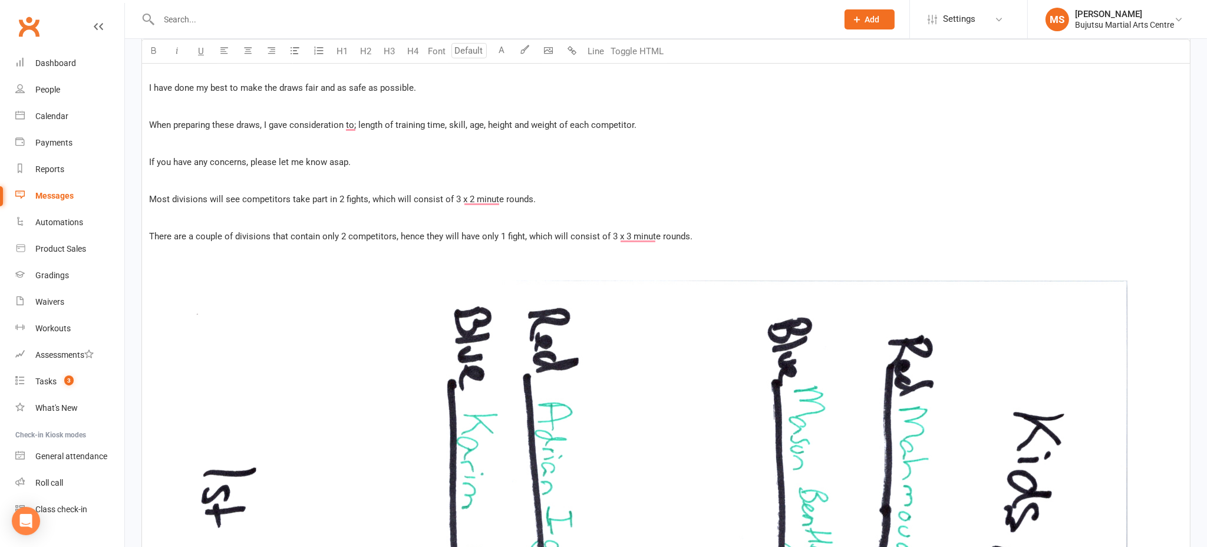
click at [414, 121] on span "When preparing these draws, I gave consideration to; length of training time, s…" at bounding box center [392, 125] width 487 height 11
drag, startPoint x: 442, startPoint y: 122, endPoint x: 411, endPoint y: 167, distance: 55.4
click at [442, 123] on span "When preparing these draws, I gave consideration to; length of training time, s…" at bounding box center [392, 125] width 487 height 11
click at [344, 149] on p "﻿" at bounding box center [665, 143] width 1033 height 14
click at [355, 161] on p "If you have any concerns, please let me know asap." at bounding box center [665, 162] width 1033 height 14
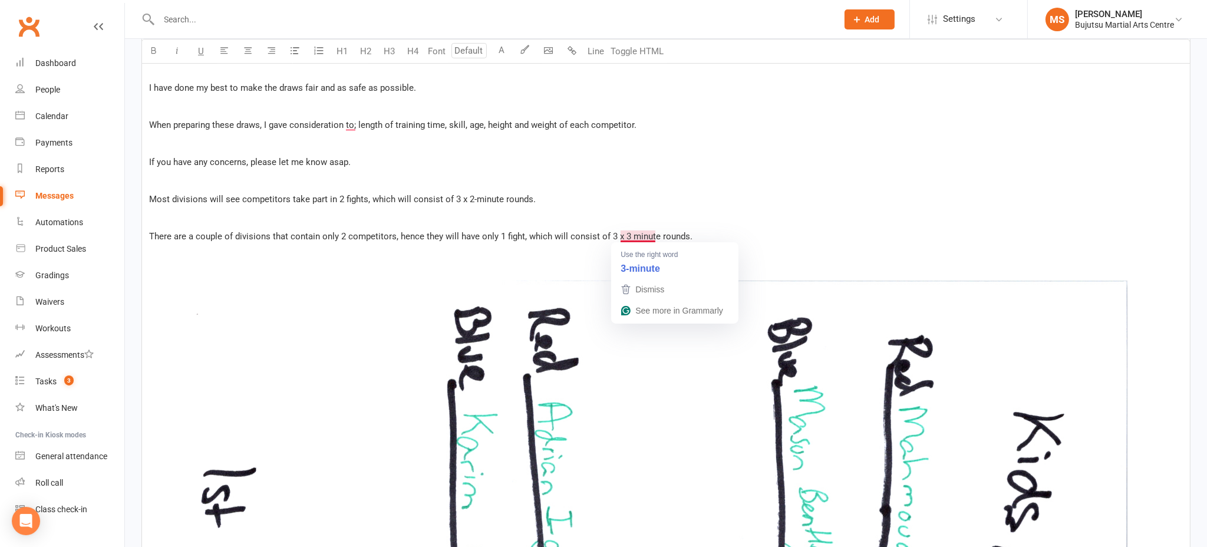
click at [629, 234] on span "There are a couple of divisions that contain only 2 competitors, hence they wil…" at bounding box center [420, 236] width 543 height 11
drag, startPoint x: 707, startPoint y: 236, endPoint x: 701, endPoint y: 237, distance: 6.7
click at [706, 236] on p "There are a couple of divisions that contain only 2 competitors, hence they wil…" at bounding box center [665, 236] width 1033 height 14
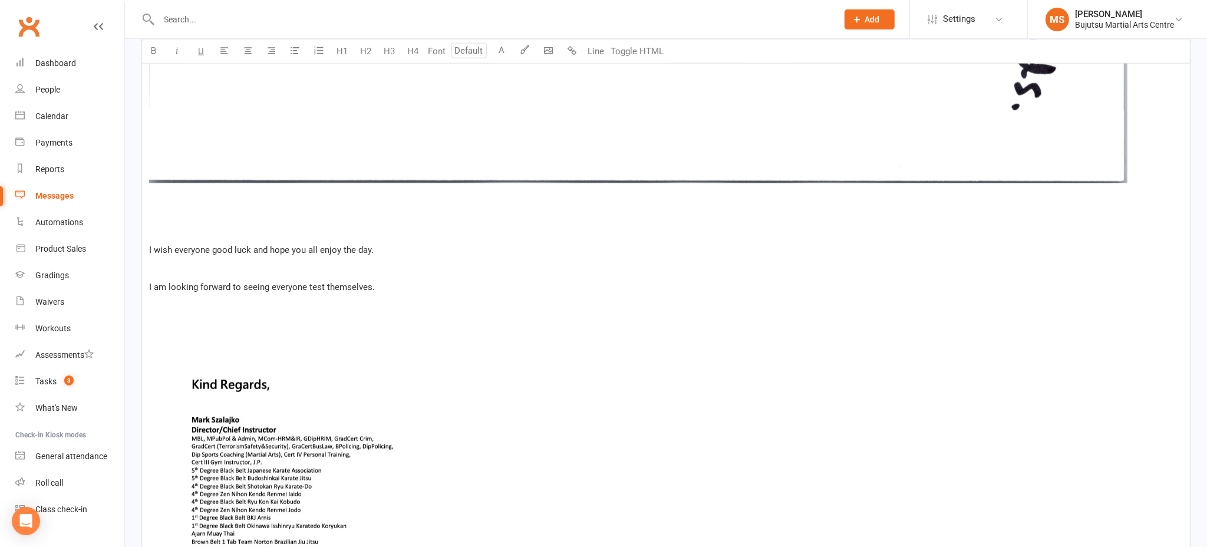
scroll to position [8895, 0]
click at [411, 290] on p "I am looking forward to seeing everyone test themselves." at bounding box center [665, 287] width 1033 height 14
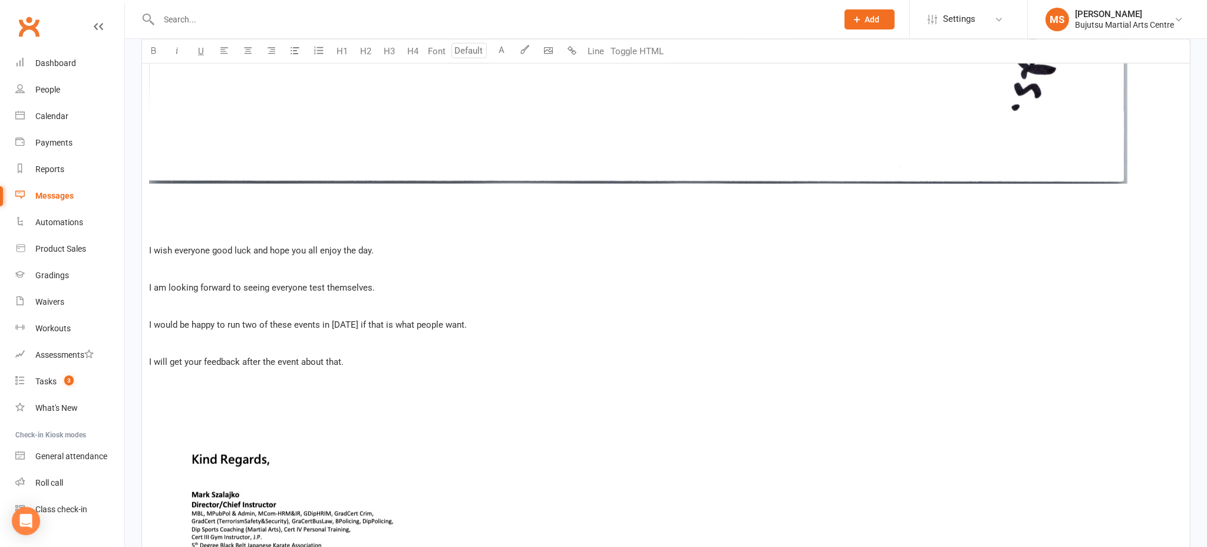
click at [481, 328] on p "I would be happy to run two of these events in [DATE] if that is what people wa…" at bounding box center [665, 325] width 1033 height 14
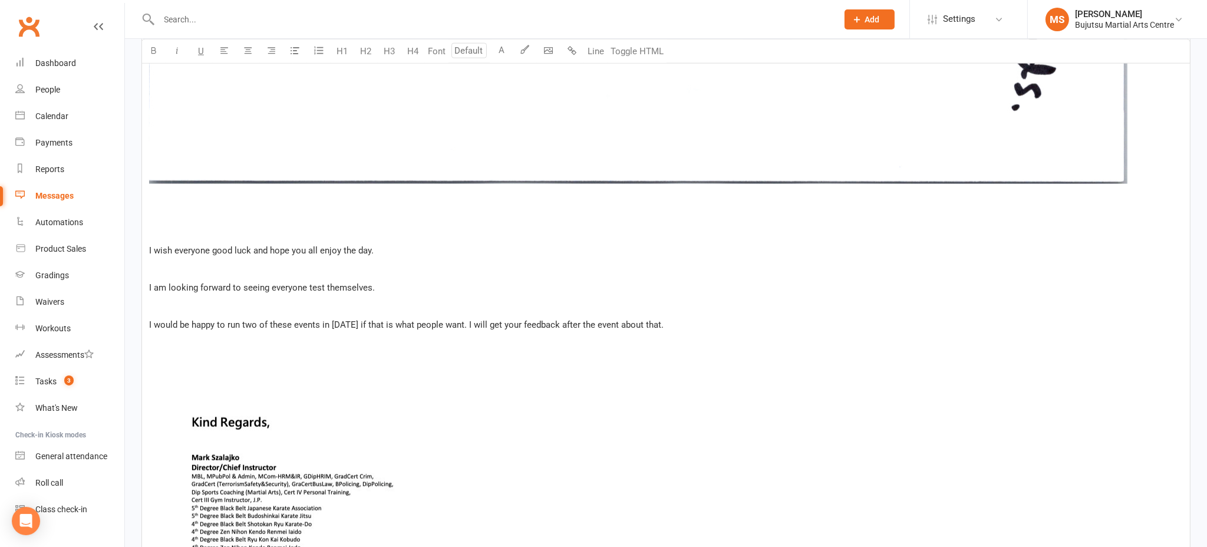
drag, startPoint x: 350, startPoint y: 323, endPoint x: 352, endPoint y: 332, distance: 9.6
click at [351, 324] on span "I would be happy to run two of these events in [DATE] if that is what people wa…" at bounding box center [406, 324] width 514 height 11
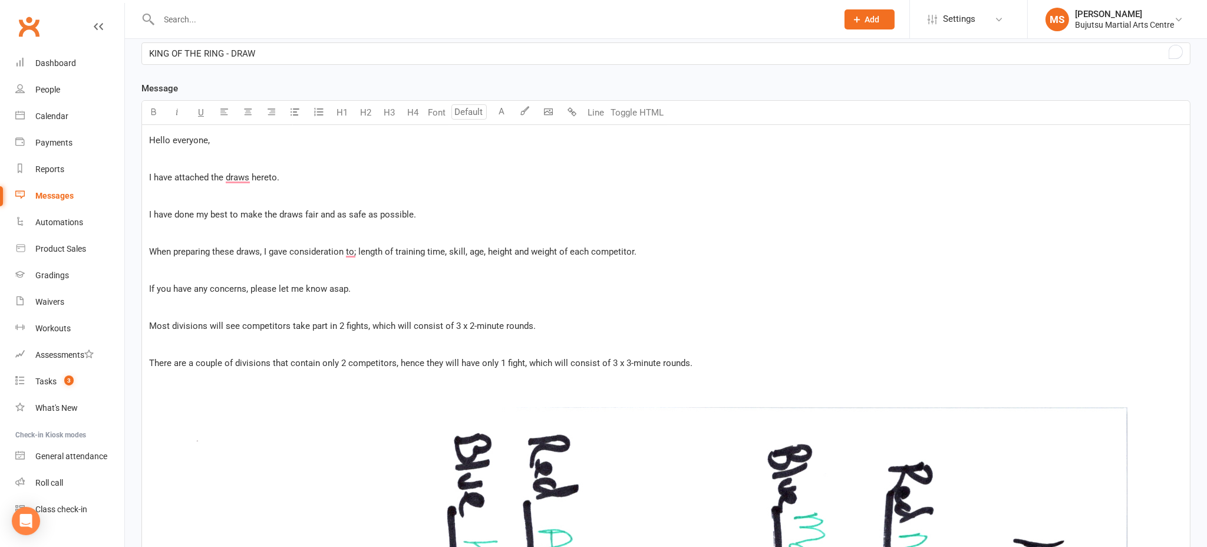
scroll to position [0, 0]
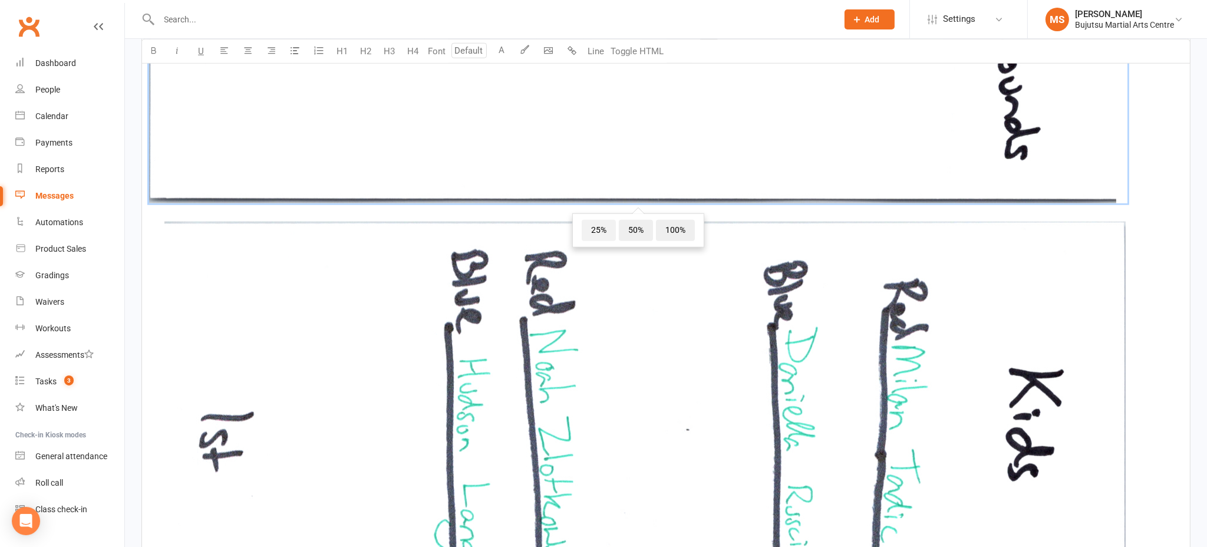
scroll to position [1862, 0]
click at [599, 232] on span "25%" at bounding box center [598, 230] width 34 height 21
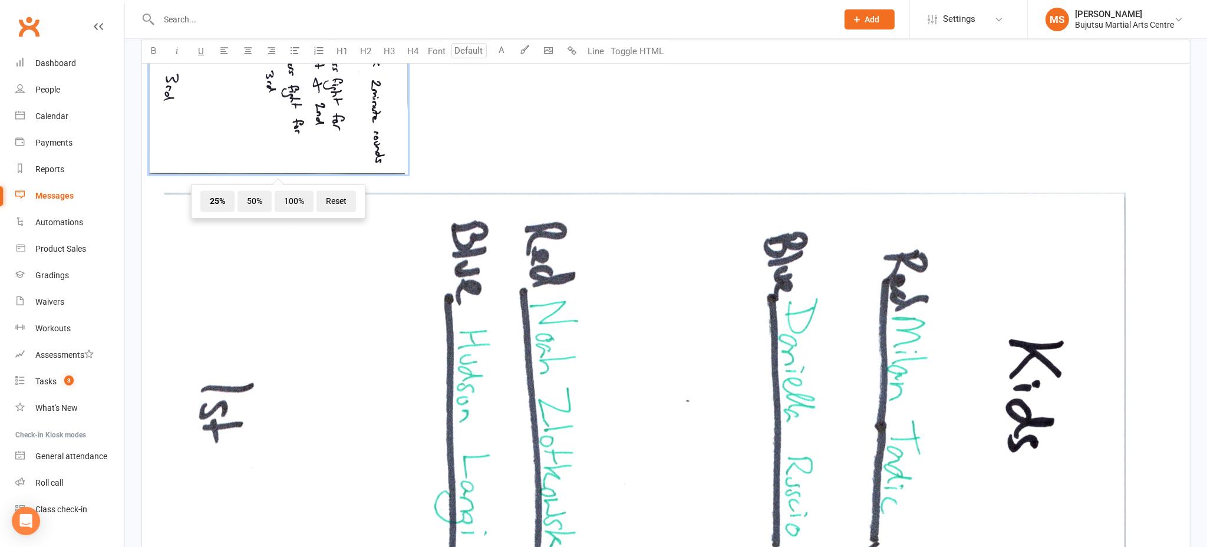
scroll to position [877, 0]
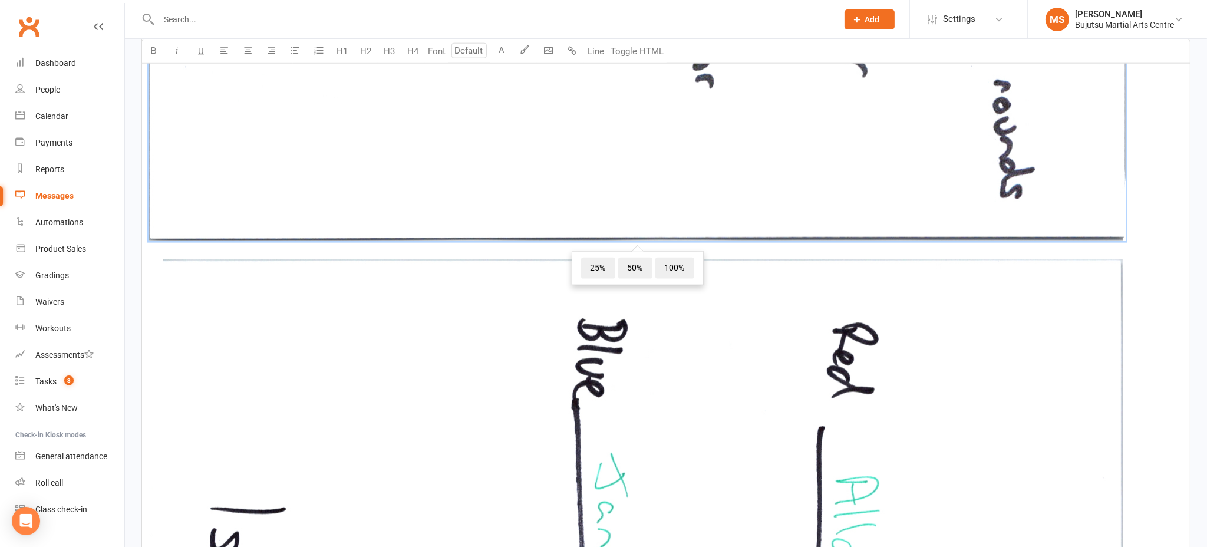
scroll to position [2212, 0]
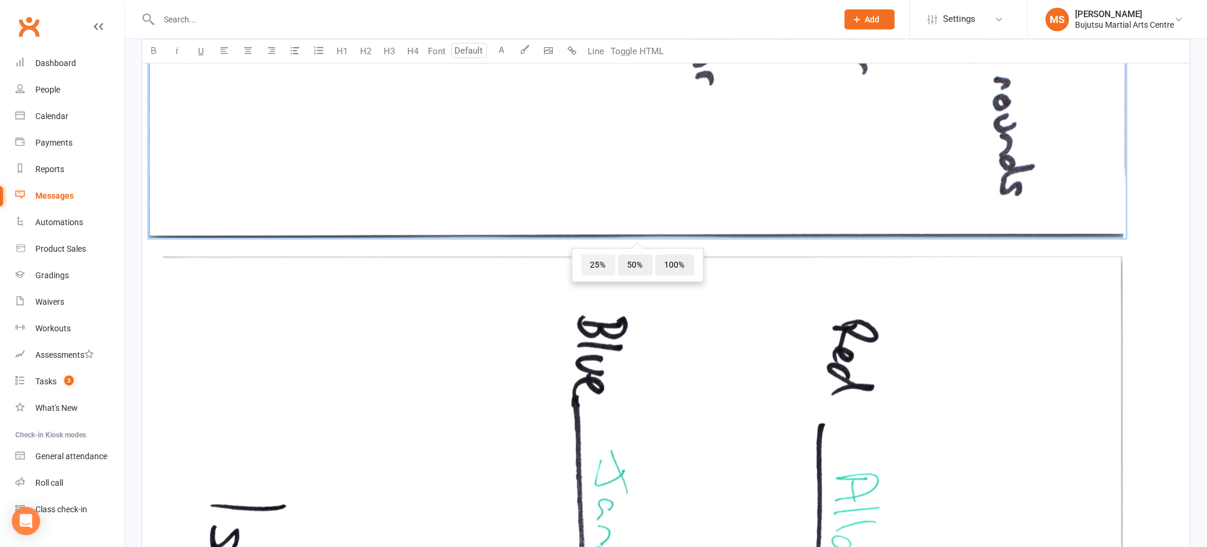
click at [589, 262] on span "25%" at bounding box center [598, 265] width 34 height 21
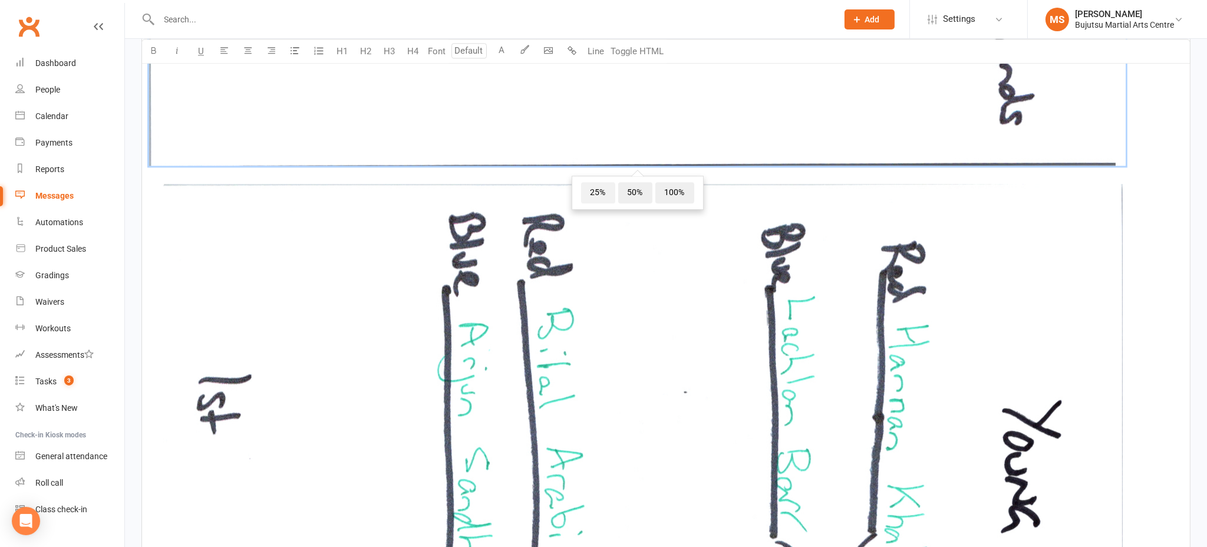
scroll to position [4070, 0]
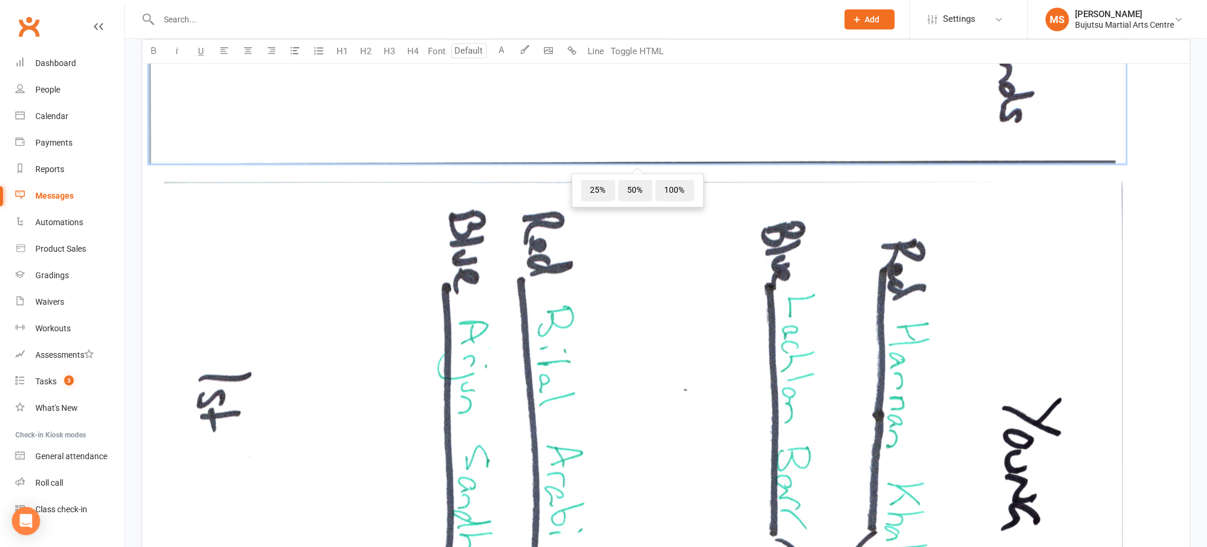
click at [590, 194] on span "25%" at bounding box center [598, 190] width 34 height 21
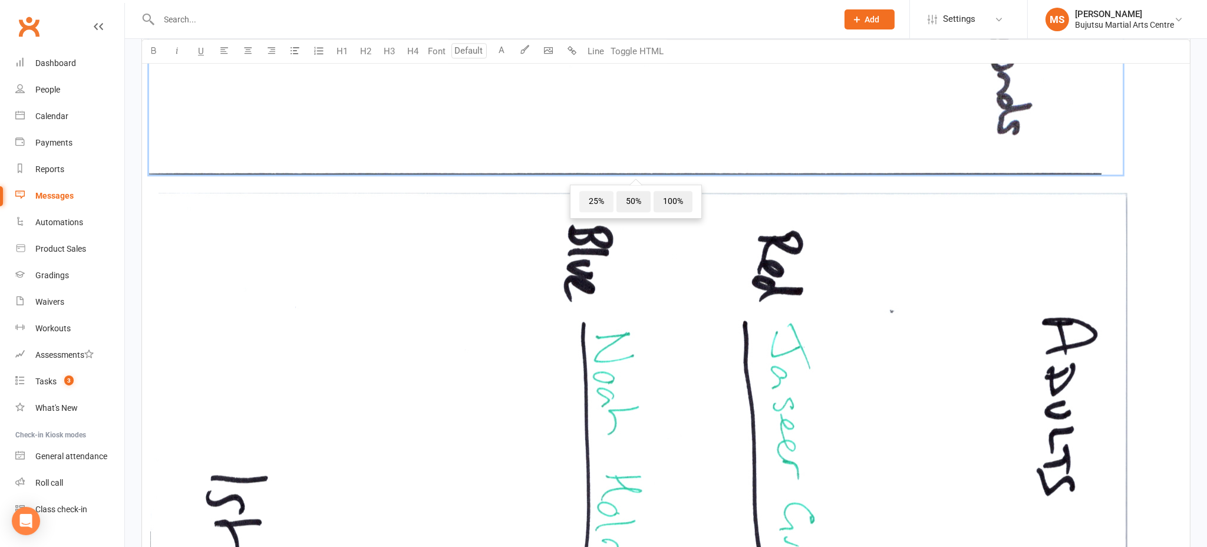
scroll to position [4434, 0]
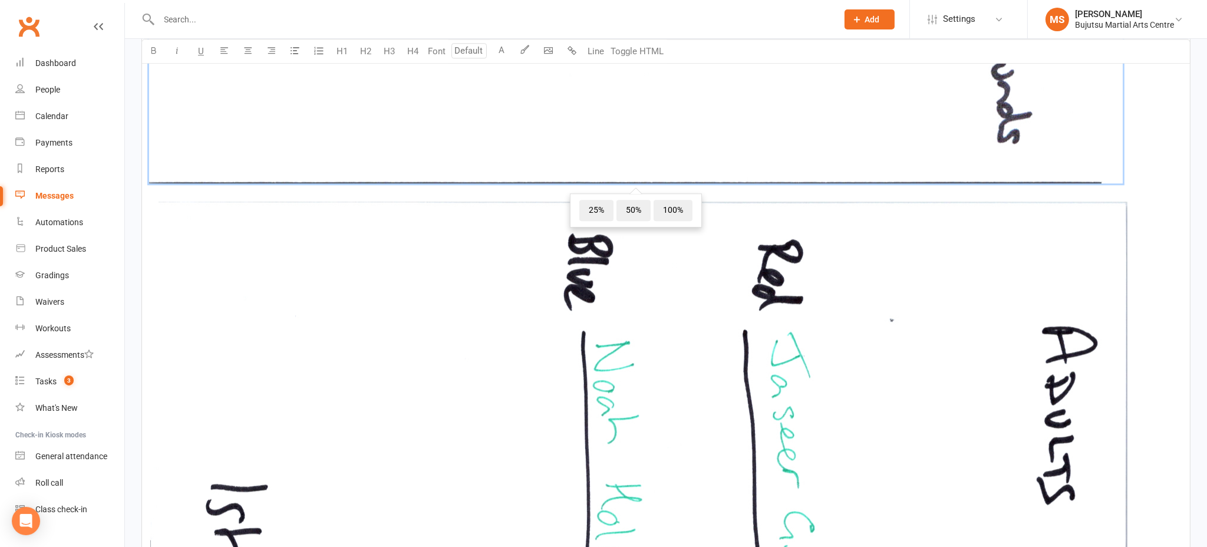
click at [591, 211] on span "25%" at bounding box center [596, 210] width 34 height 21
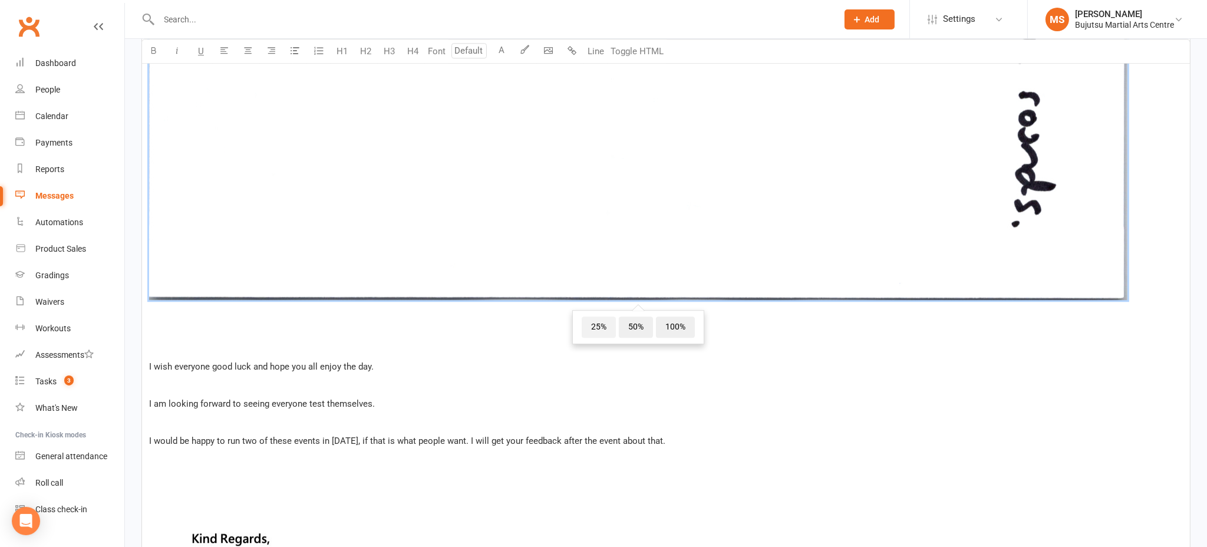
click at [592, 332] on span "25%" at bounding box center [598, 326] width 34 height 21
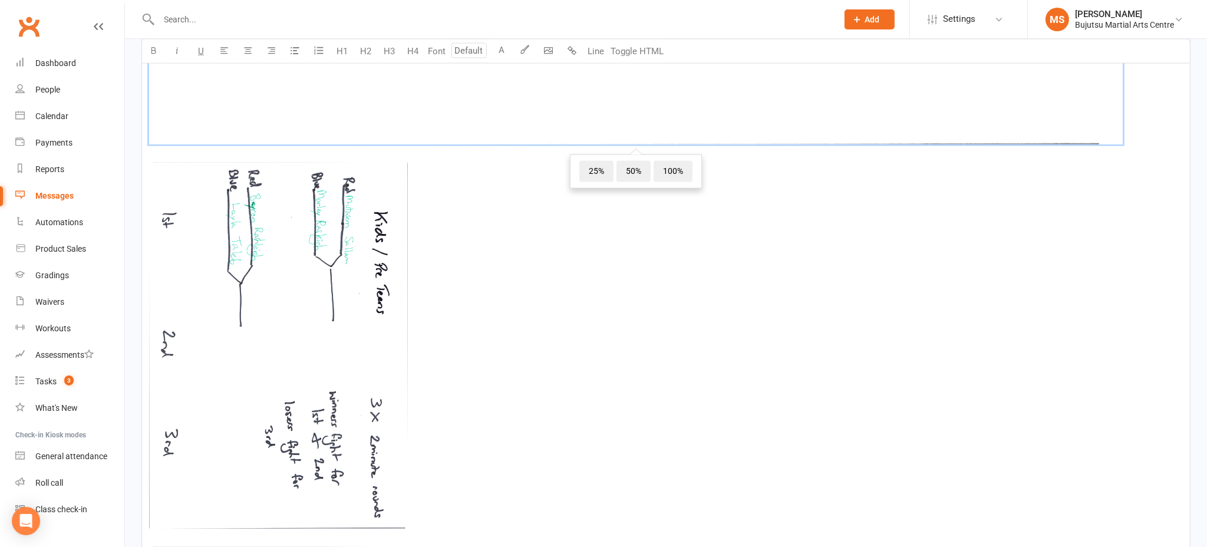
scroll to position [2704, 0]
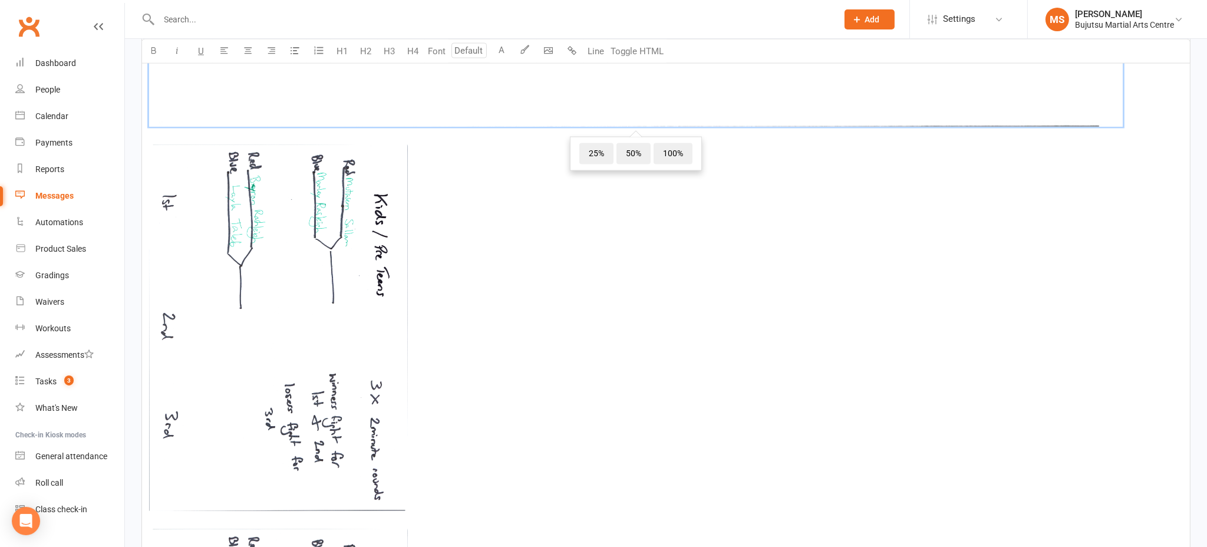
click at [595, 155] on span "25%" at bounding box center [596, 153] width 34 height 21
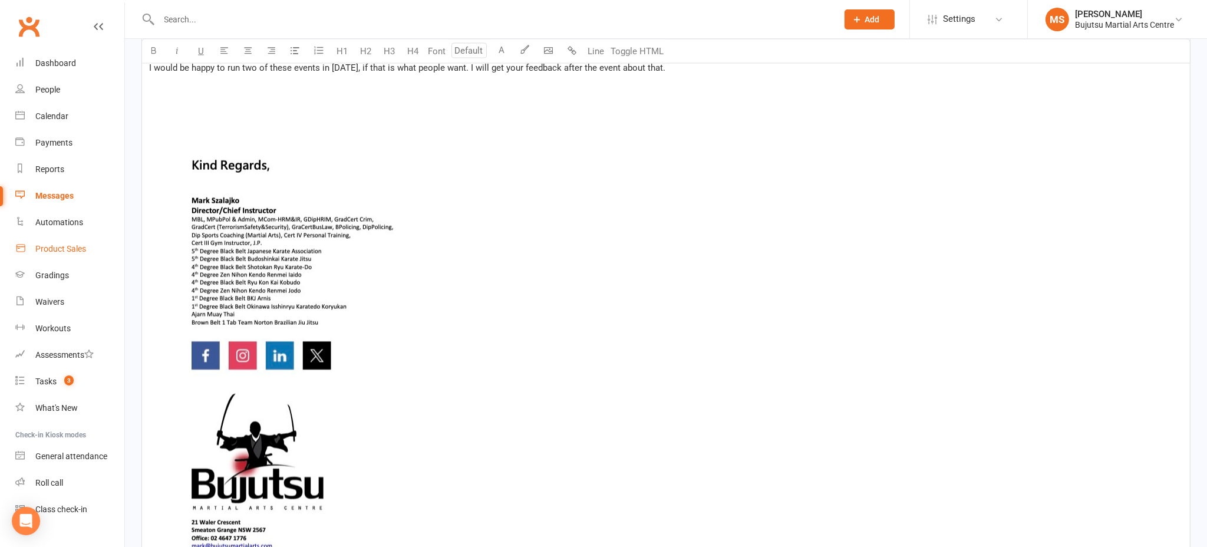
scroll to position [3418, 0]
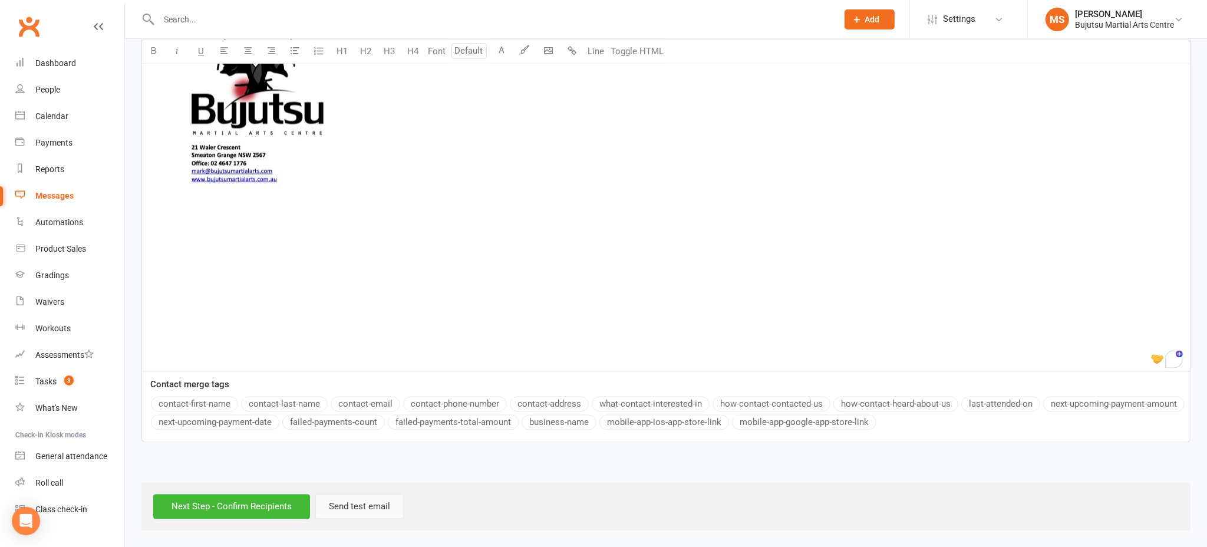
click at [358, 504] on button "Send test email" at bounding box center [359, 506] width 88 height 25
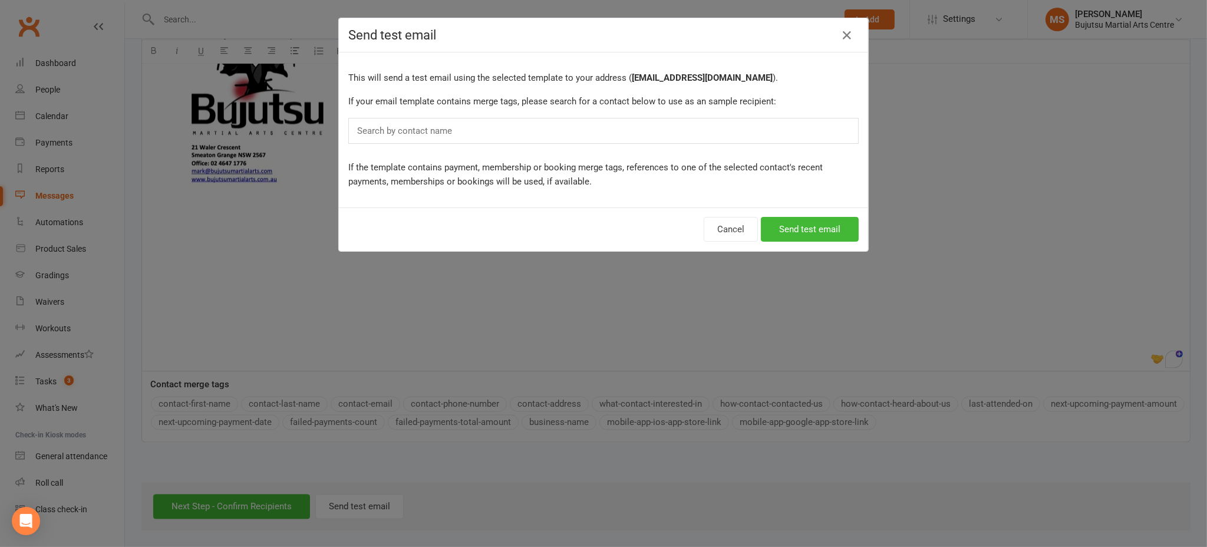
click at [421, 134] on input "text" at bounding box center [407, 130] width 103 height 15
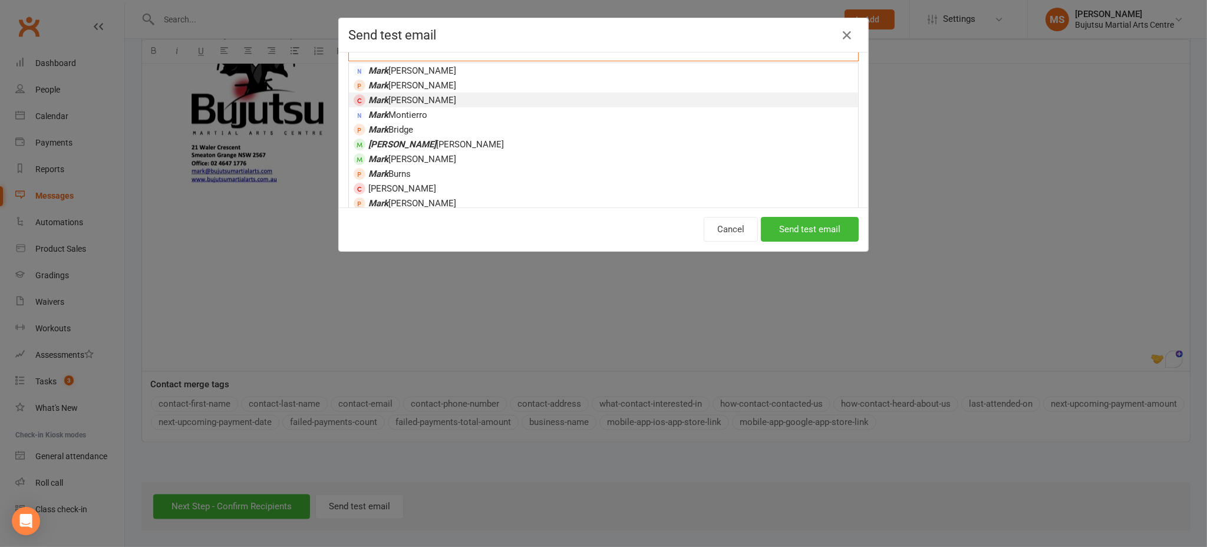
scroll to position [0, 0]
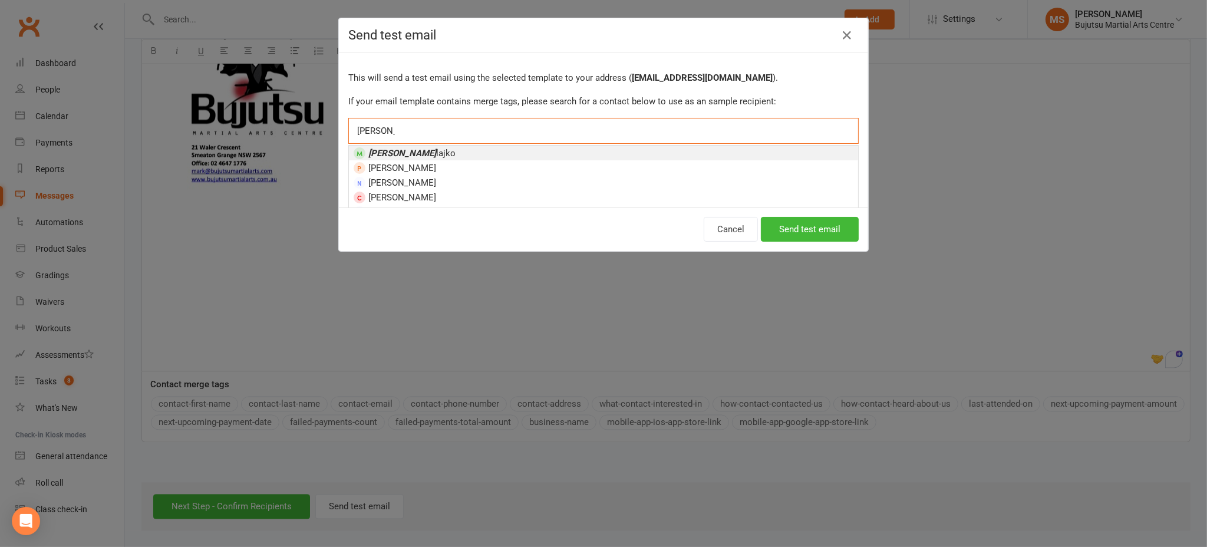
type input "[PERSON_NAME]"
click at [412, 150] on span "[PERSON_NAME] lajko" at bounding box center [411, 153] width 87 height 11
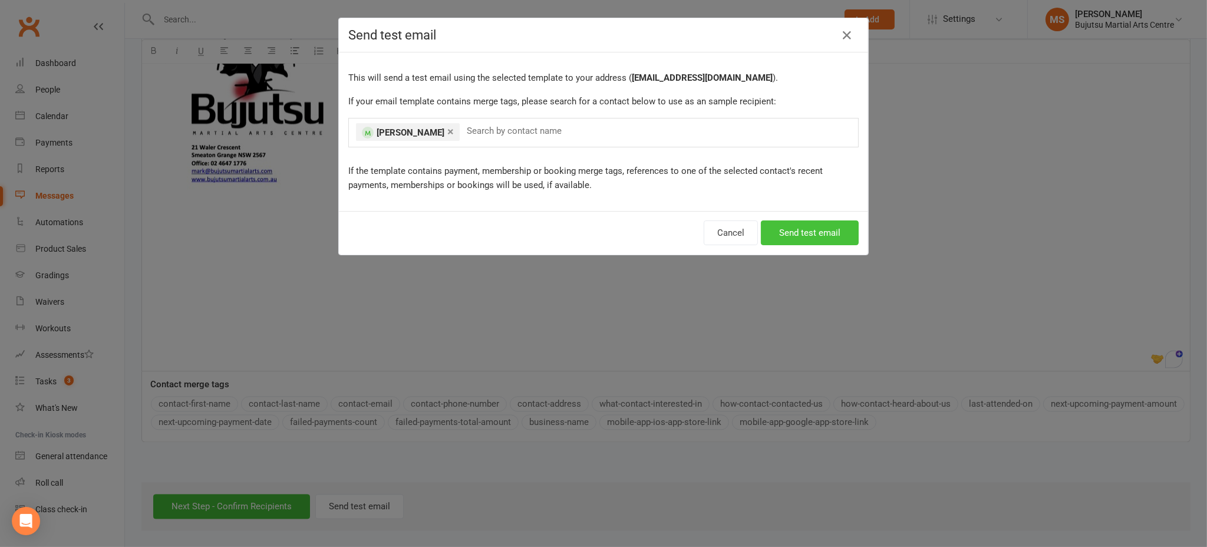
click at [795, 229] on button "Send test email" at bounding box center [810, 232] width 98 height 25
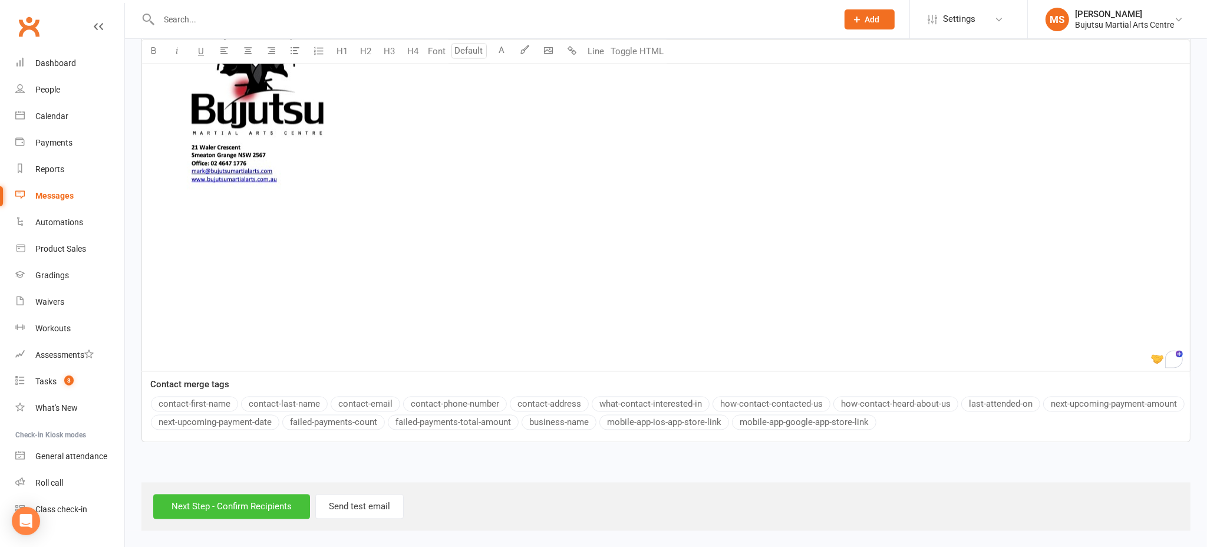
scroll to position [3415, 0]
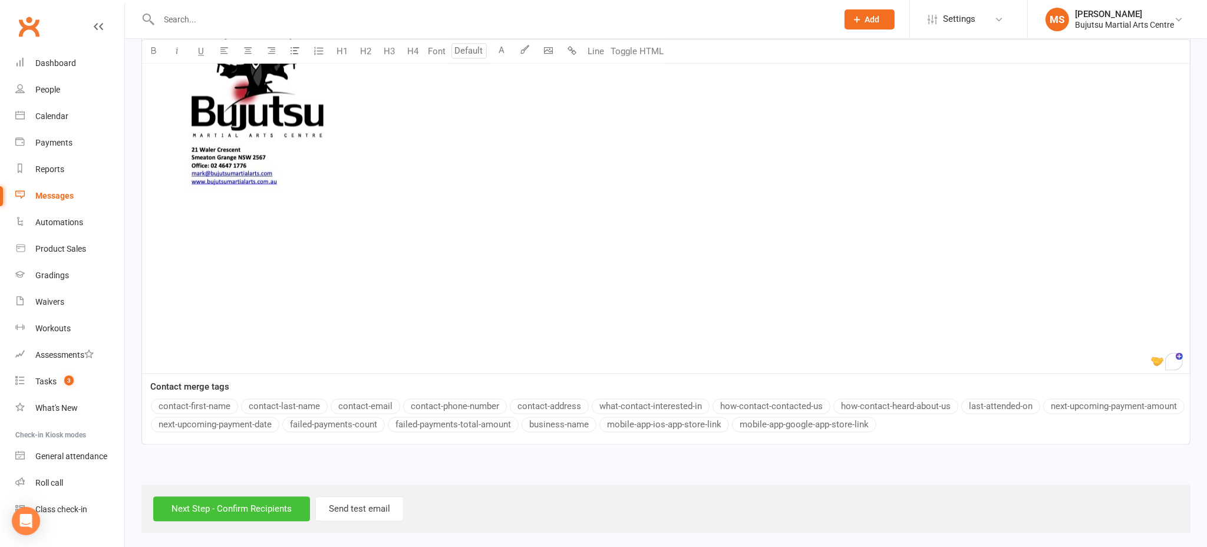
click at [269, 508] on input "Next Step - Confirm Recipients" at bounding box center [231, 508] width 157 height 25
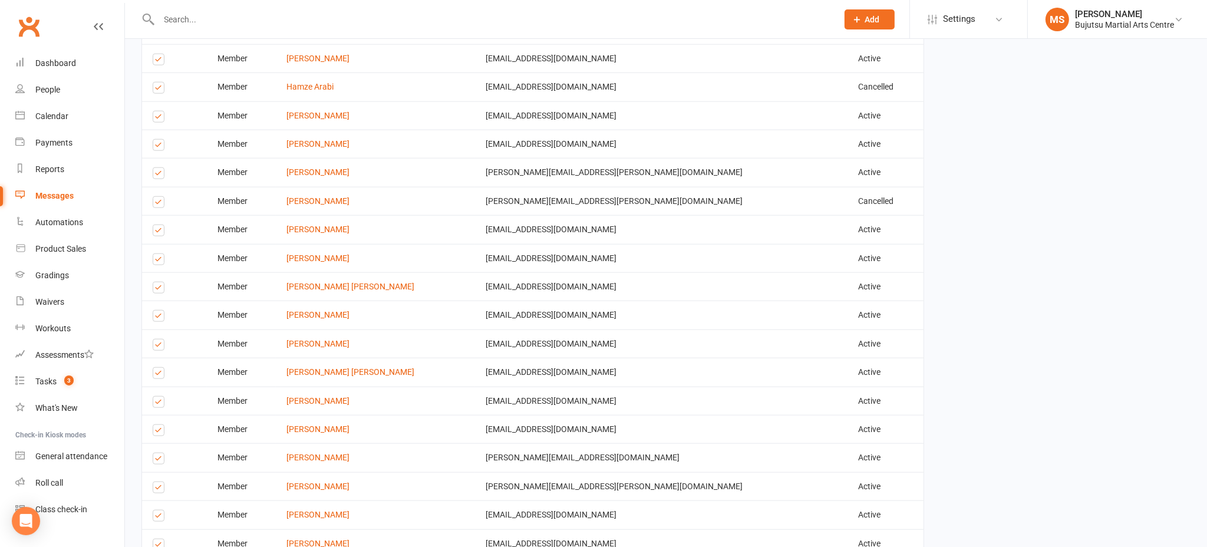
scroll to position [2058, 0]
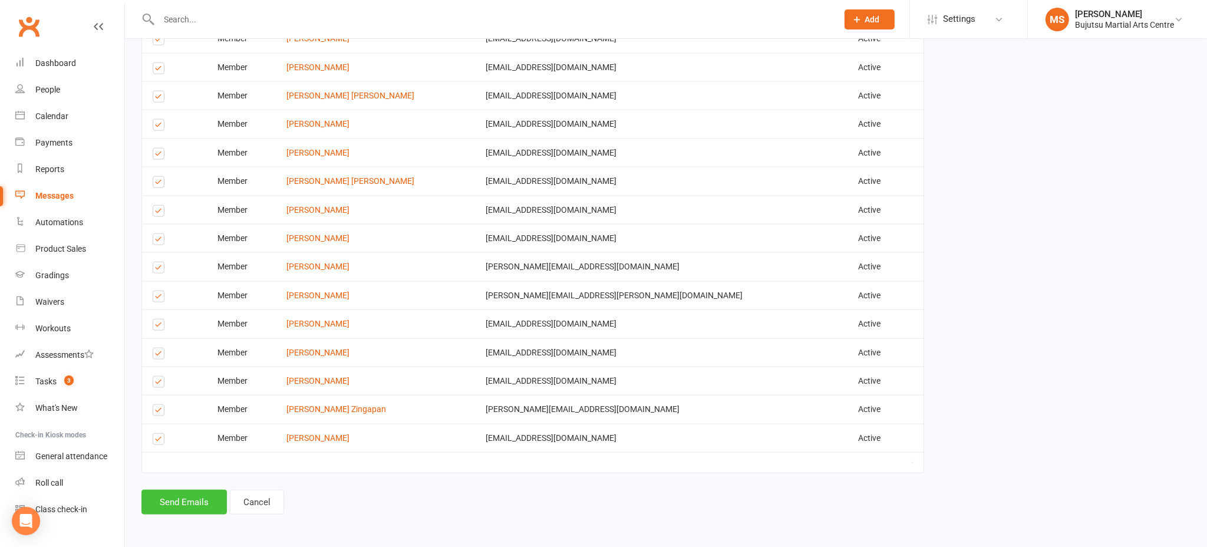
click at [200, 500] on button "Send Emails" at bounding box center [183, 502] width 85 height 25
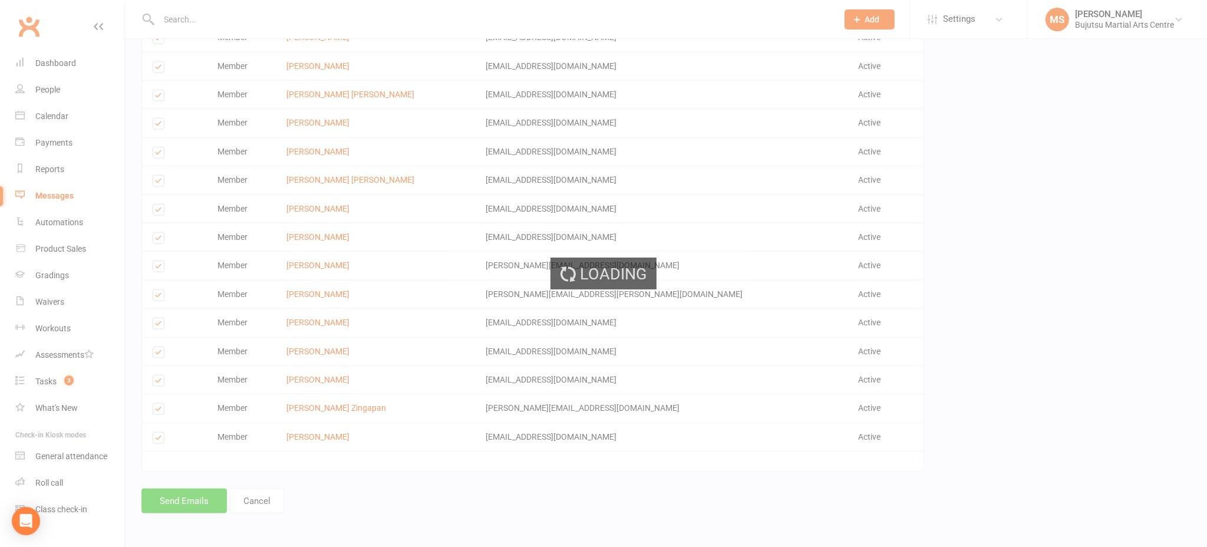
scroll to position [2053, 0]
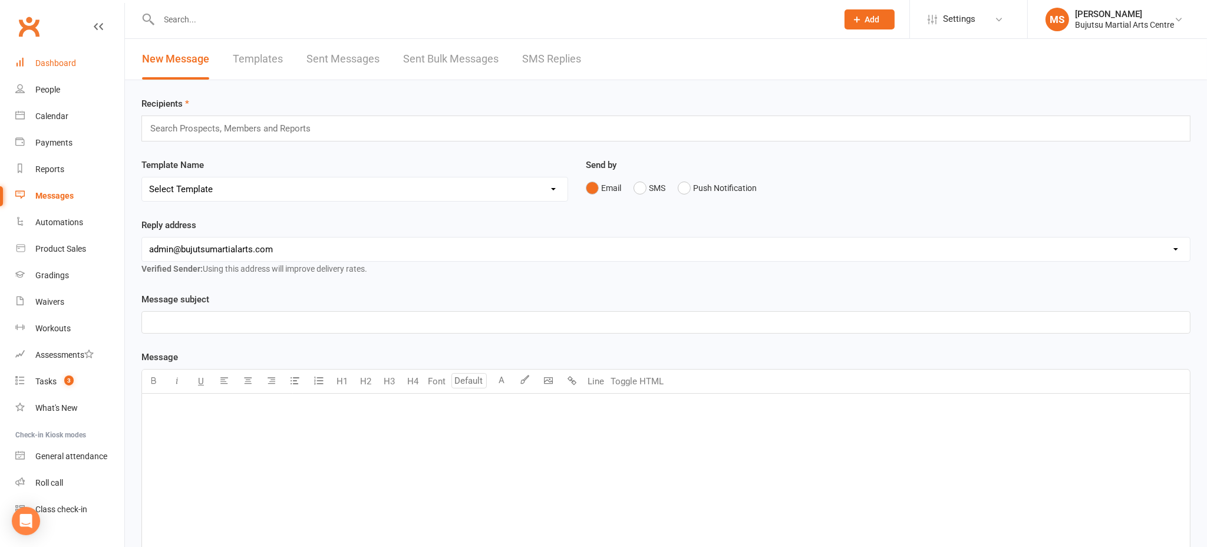
click at [53, 60] on div "Dashboard" at bounding box center [55, 62] width 41 height 9
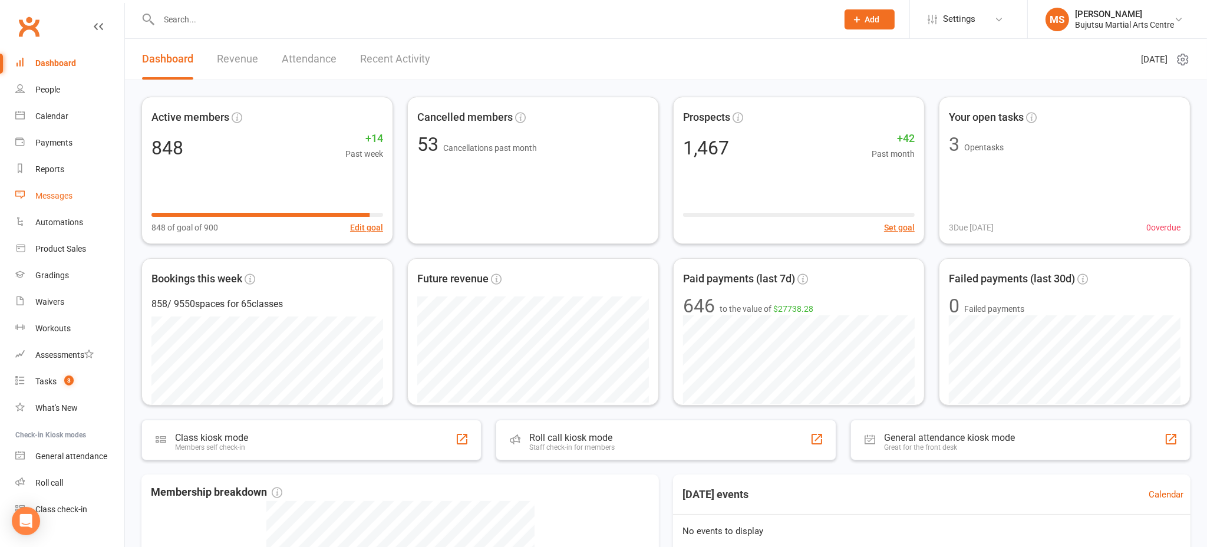
click at [61, 195] on div "Messages" at bounding box center [53, 195] width 37 height 9
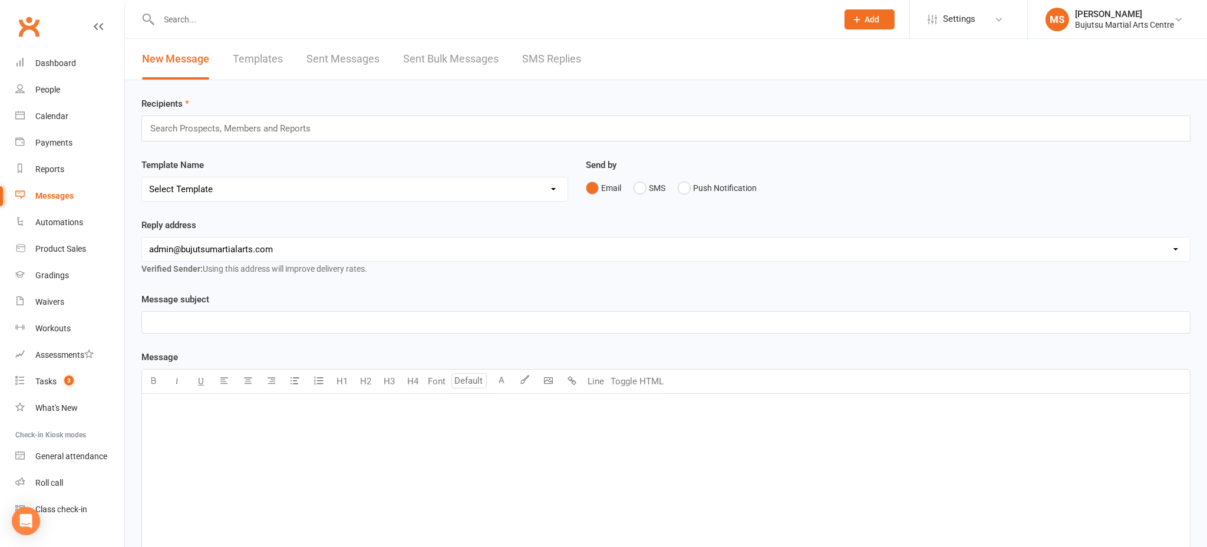
click at [433, 62] on link "Sent Bulk Messages" at bounding box center [450, 59] width 95 height 41
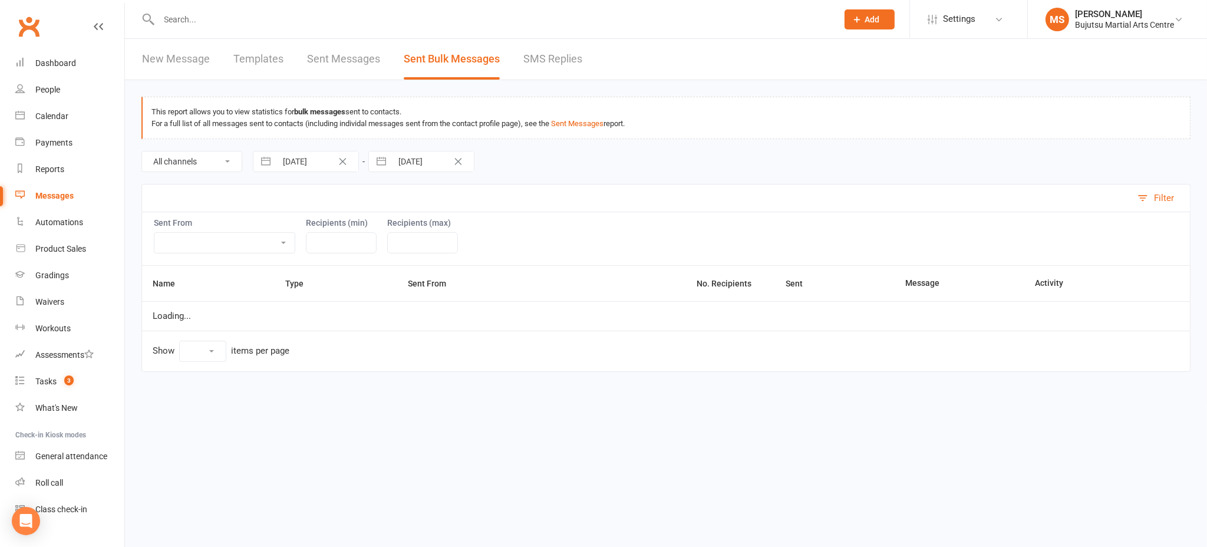
select select "100"
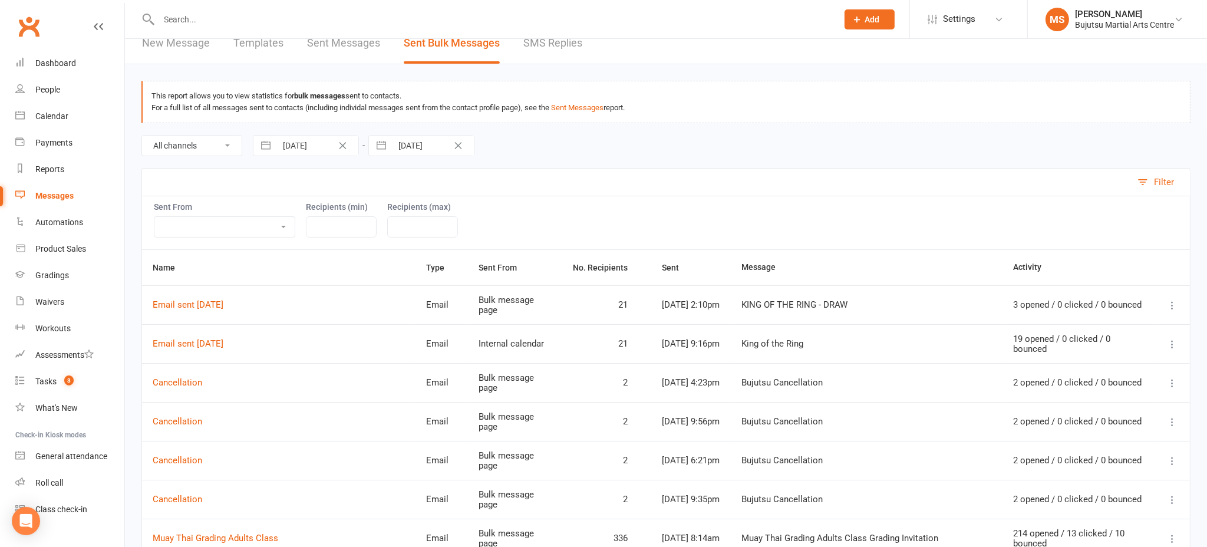
scroll to position [17, 0]
click at [223, 302] on link "Email sent [DATE]" at bounding box center [188, 303] width 71 height 11
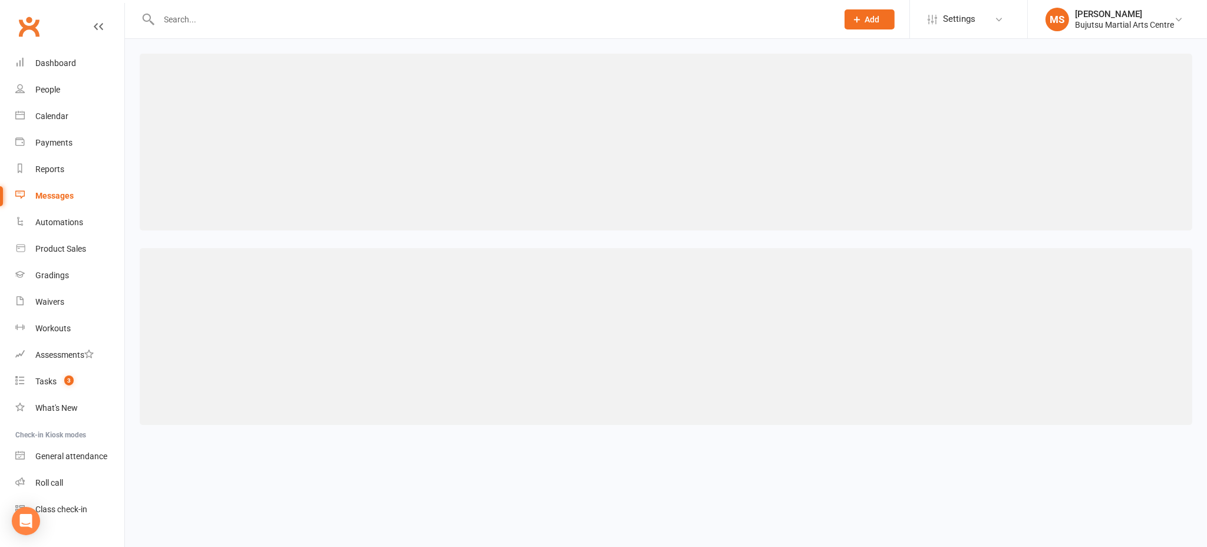
select select "100"
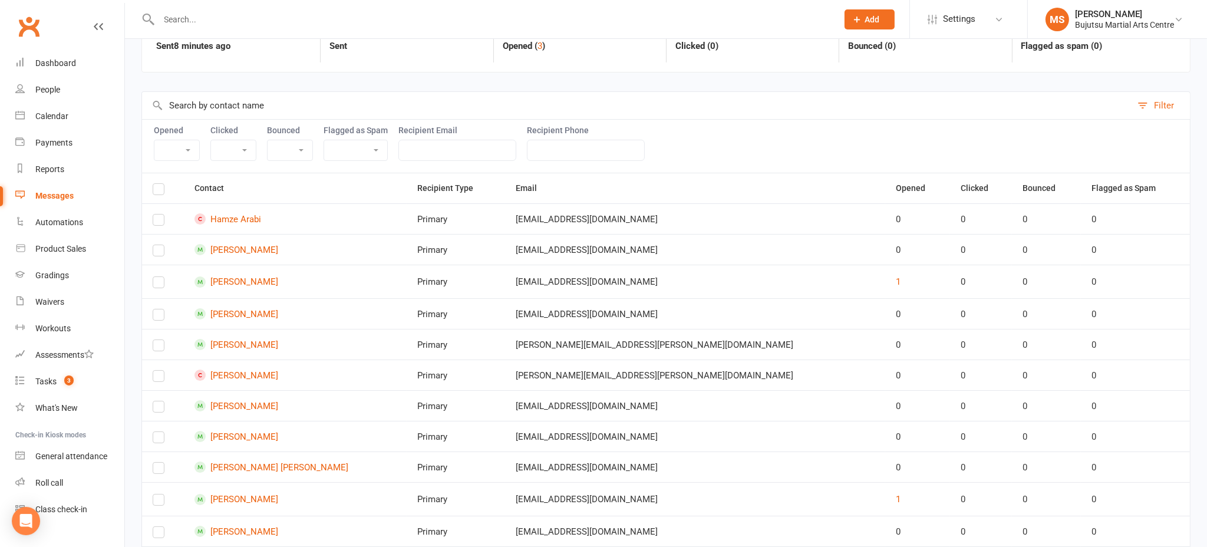
scroll to position [91, 0]
click at [52, 60] on div "Dashboard" at bounding box center [55, 62] width 41 height 9
